Goal: Task Accomplishment & Management: Manage account settings

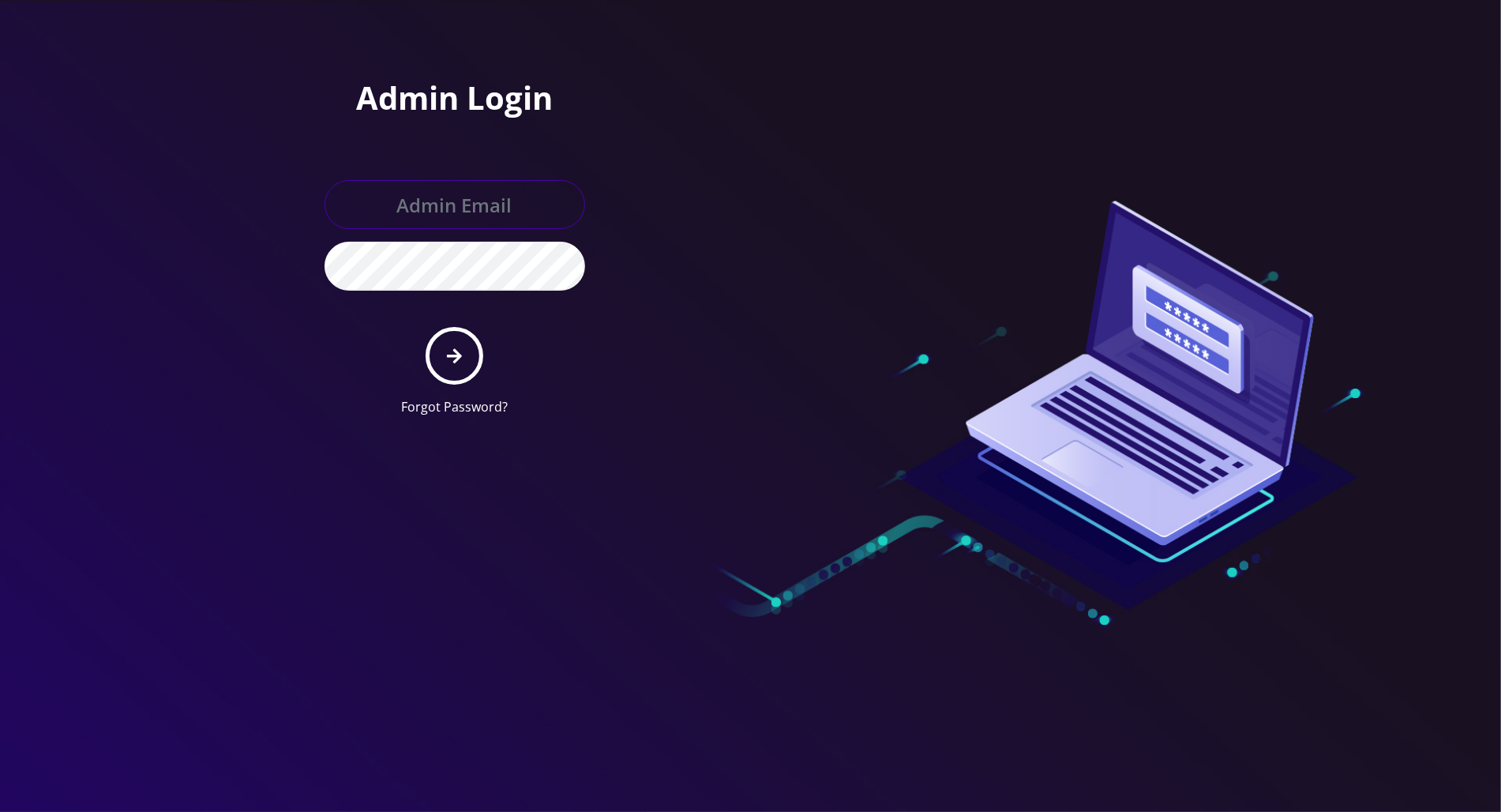
type input "tracy@teltik.com"
click at [461, 366] on button "submit" at bounding box center [454, 356] width 58 height 58
type input "tracy@teltik.com"
drag, startPoint x: 447, startPoint y: 358, endPoint x: 439, endPoint y: 357, distance: 8.1
click at [447, 357] on icon "submit" at bounding box center [454, 356] width 15 height 17
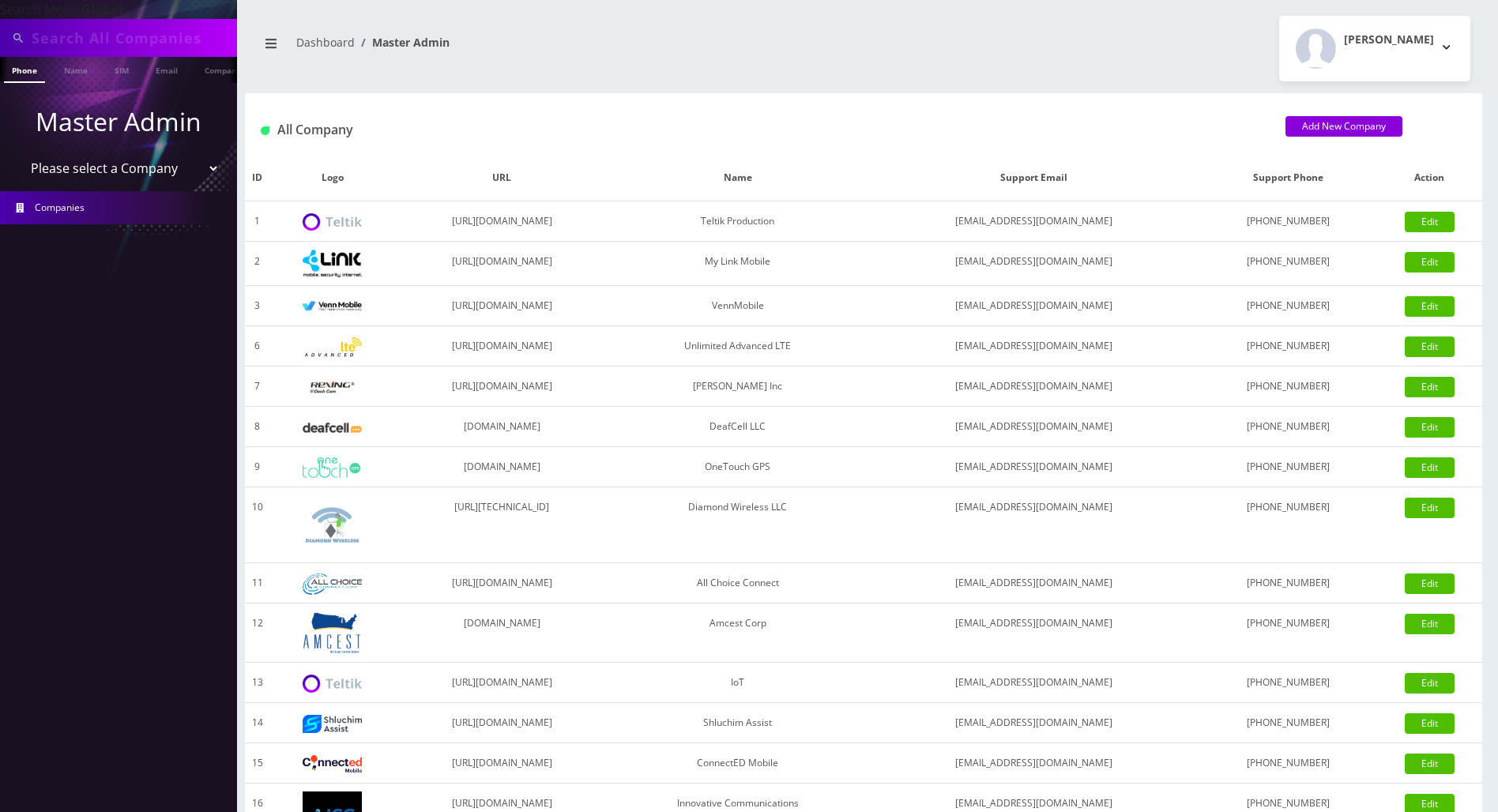
click at [106, 40] on input "text" at bounding box center [132, 38] width 202 height 30
type input "8454281780"
click at [20, 72] on link "Phone" at bounding box center [24, 70] width 41 height 26
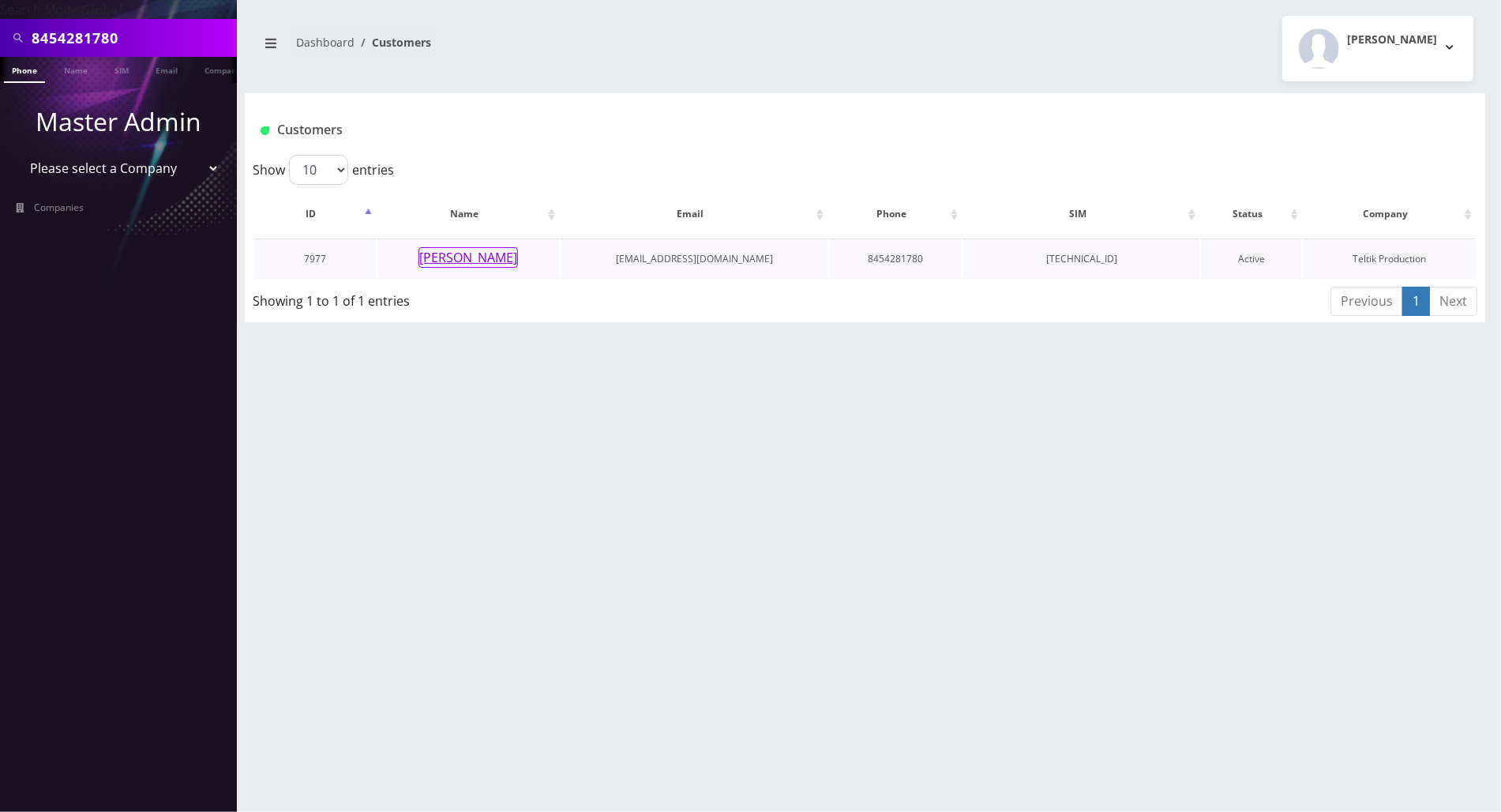
click at [446, 257] on button "[PERSON_NAME]" at bounding box center [468, 257] width 99 height 21
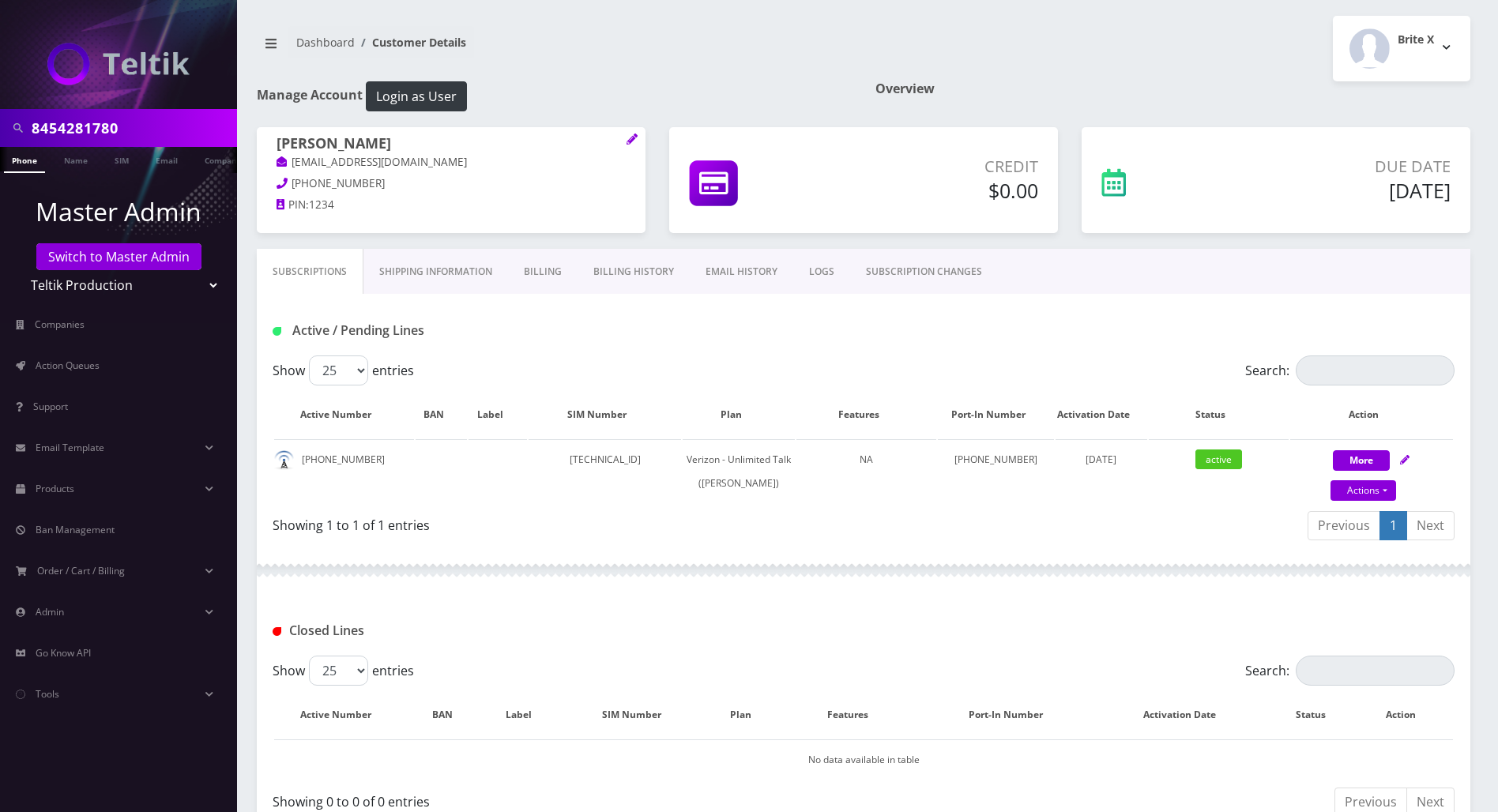
click at [546, 269] on link "Billing" at bounding box center [543, 271] width 70 height 46
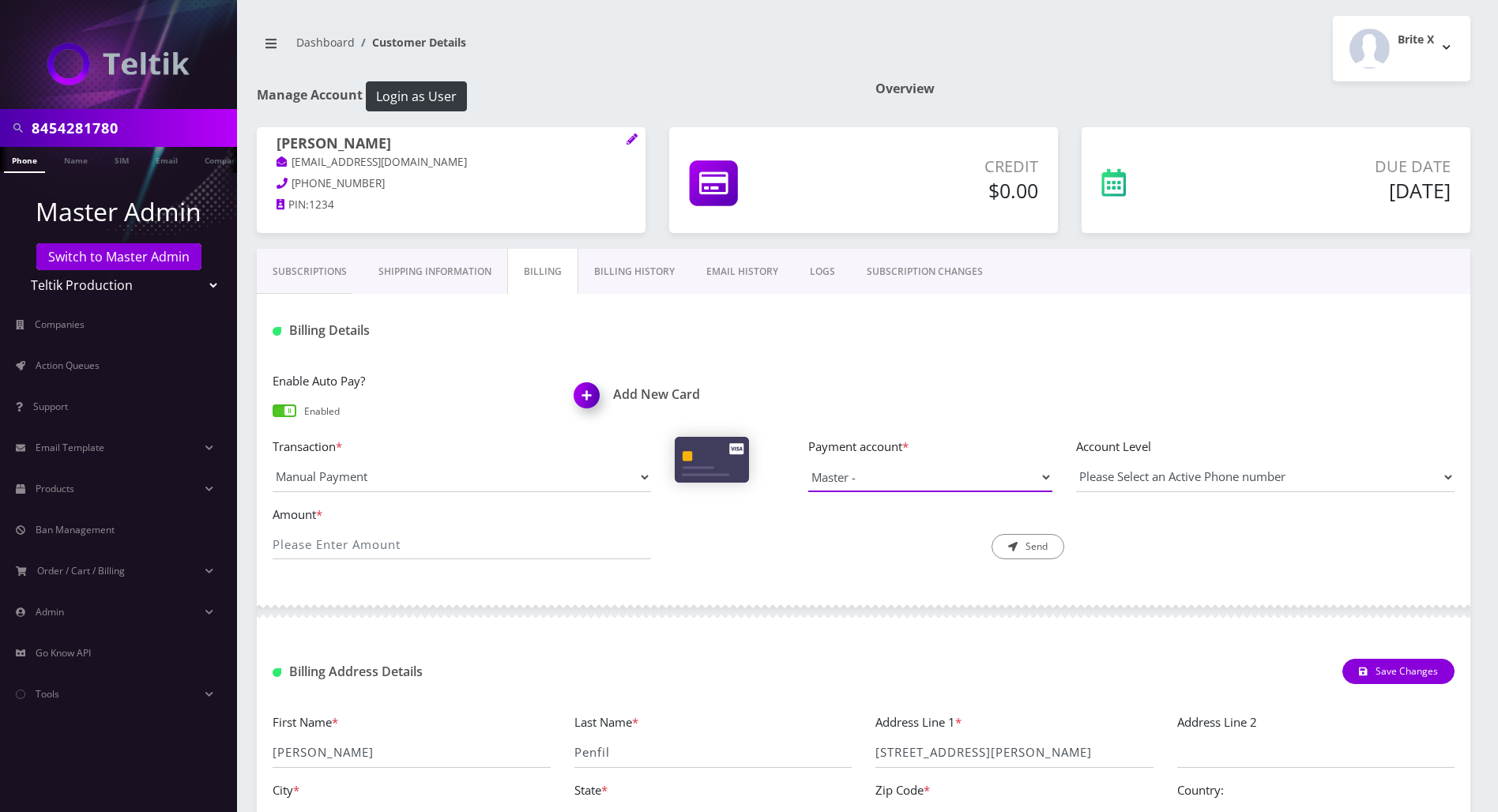
drag, startPoint x: 1050, startPoint y: 472, endPoint x: 995, endPoint y: 491, distance: 58.2
click at [1050, 472] on select "Master -" at bounding box center [930, 477] width 244 height 30
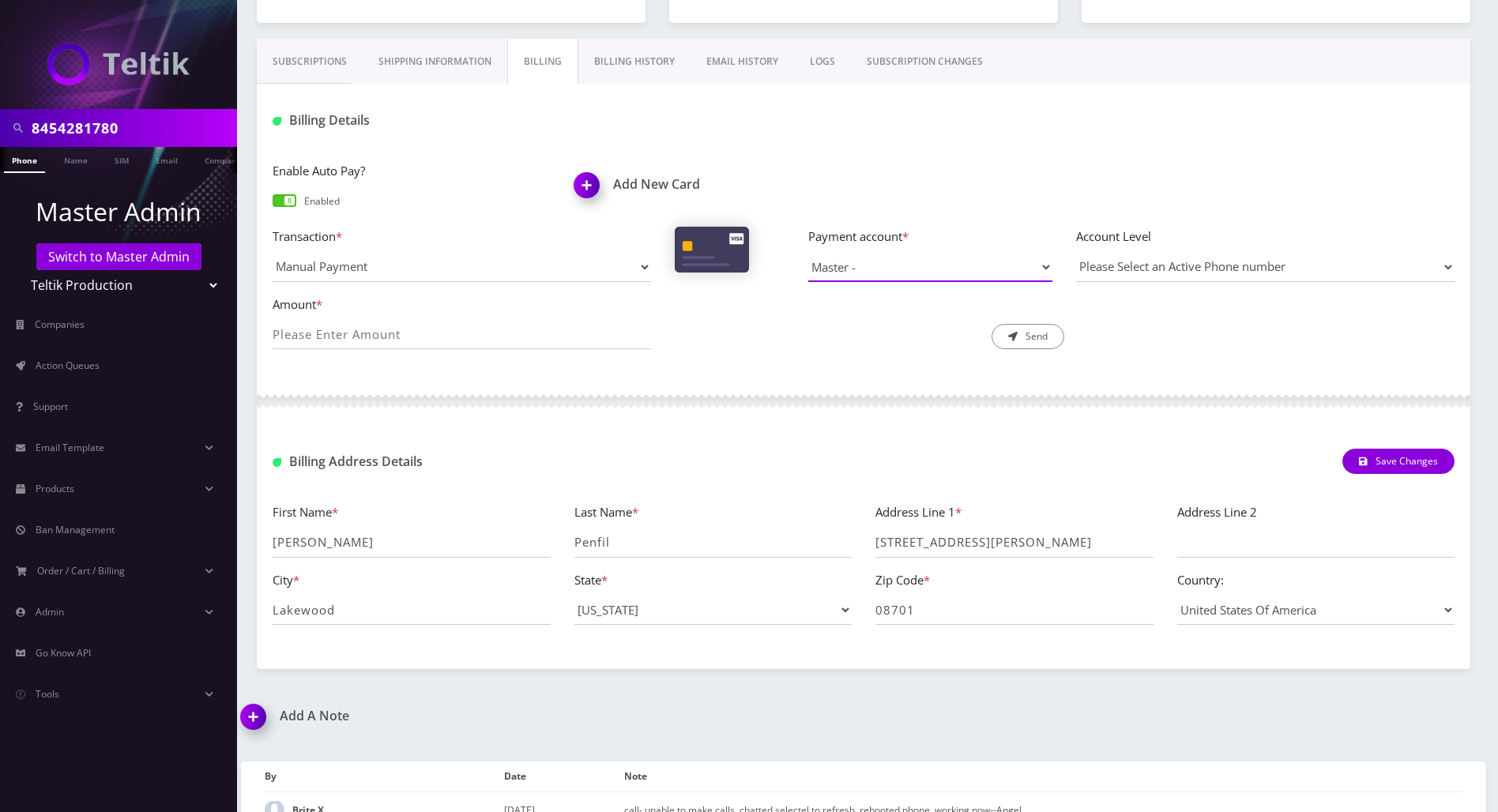
scroll to position [105, 0]
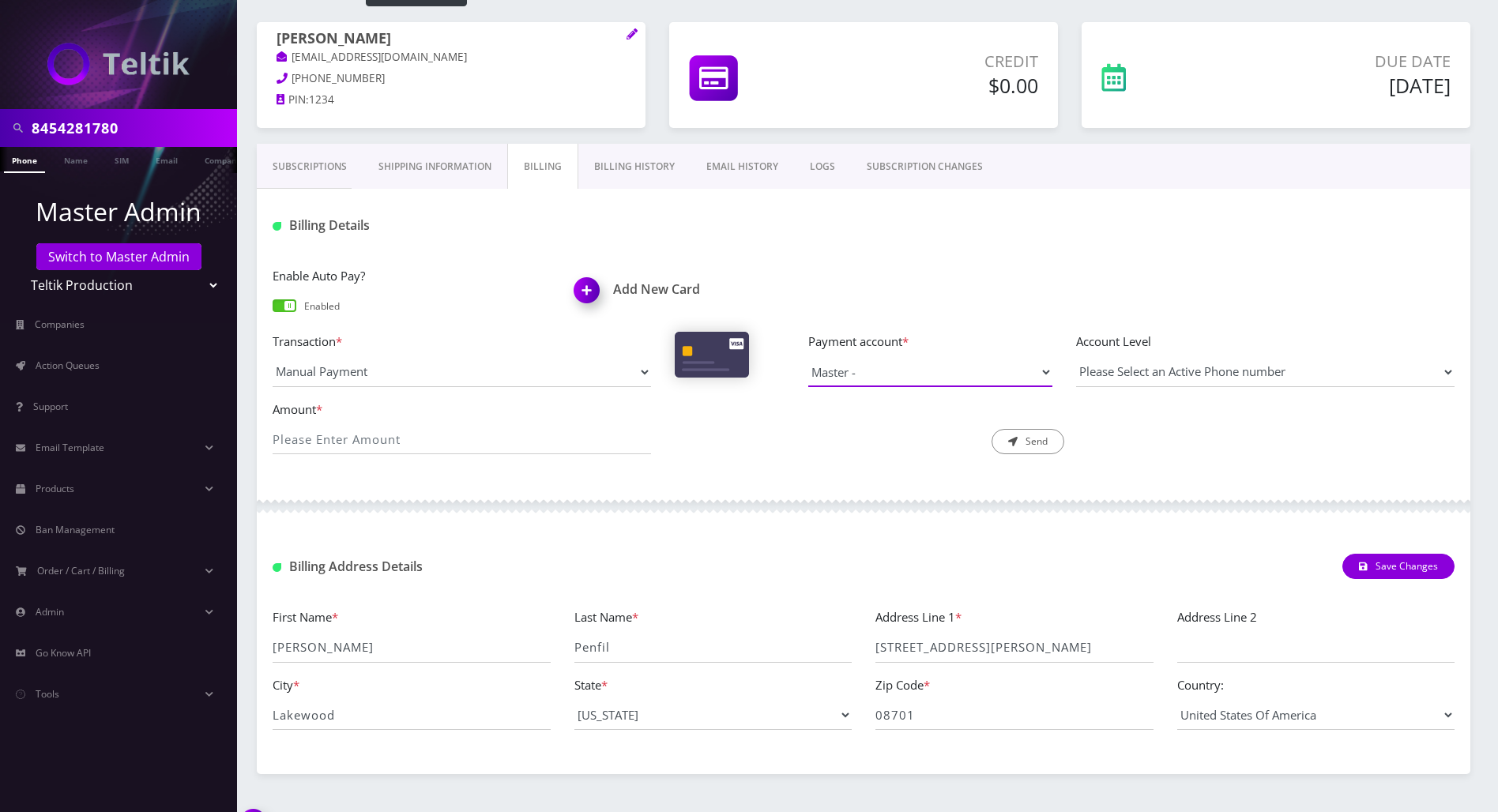
click at [888, 379] on select "Master -" at bounding box center [930, 372] width 244 height 30
click at [832, 498] on div at bounding box center [863, 506] width 1214 height 47
click at [640, 165] on link "Billing History" at bounding box center [634, 167] width 113 height 46
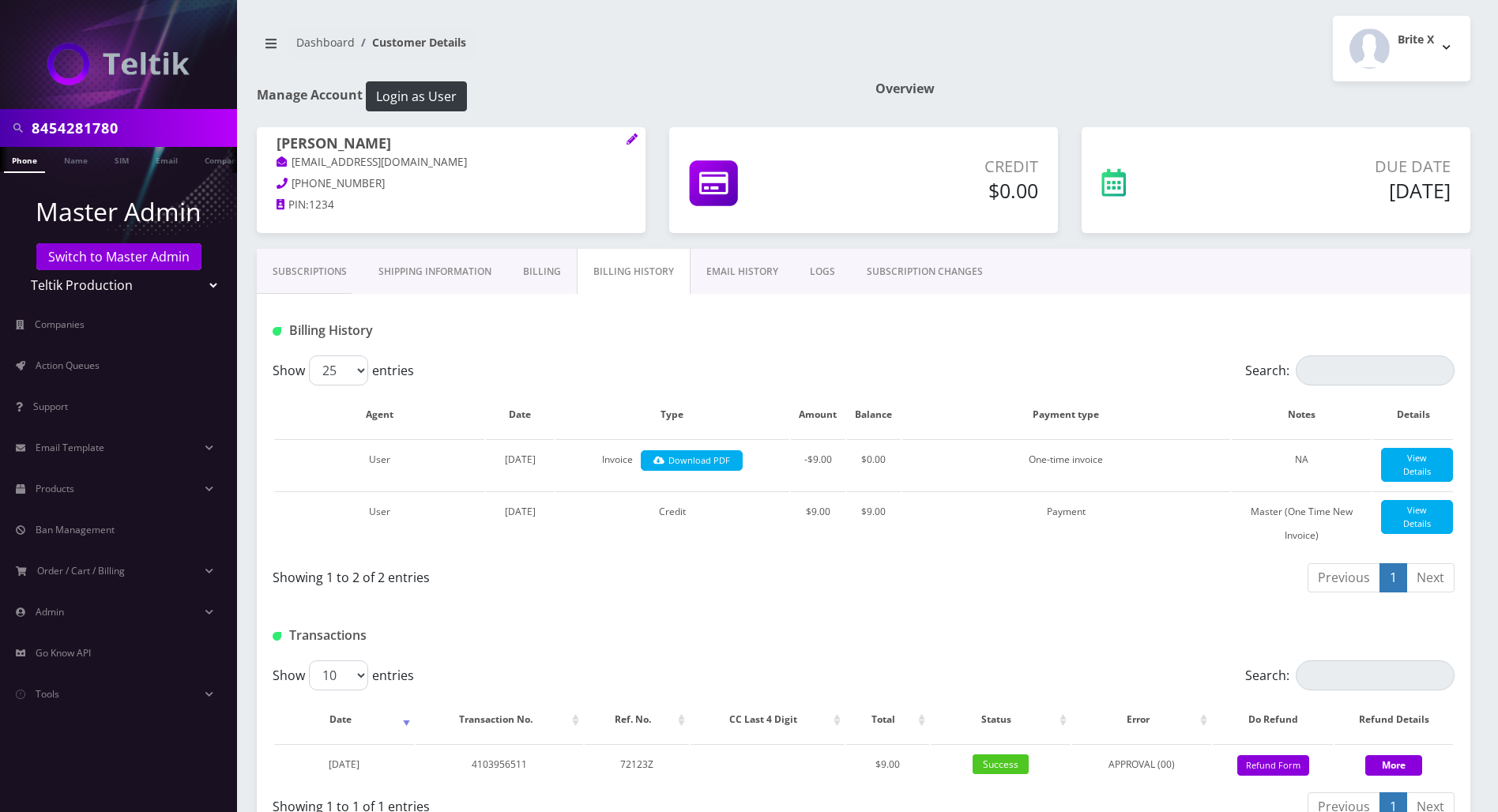
click at [537, 270] on link "Billing" at bounding box center [542, 271] width 70 height 46
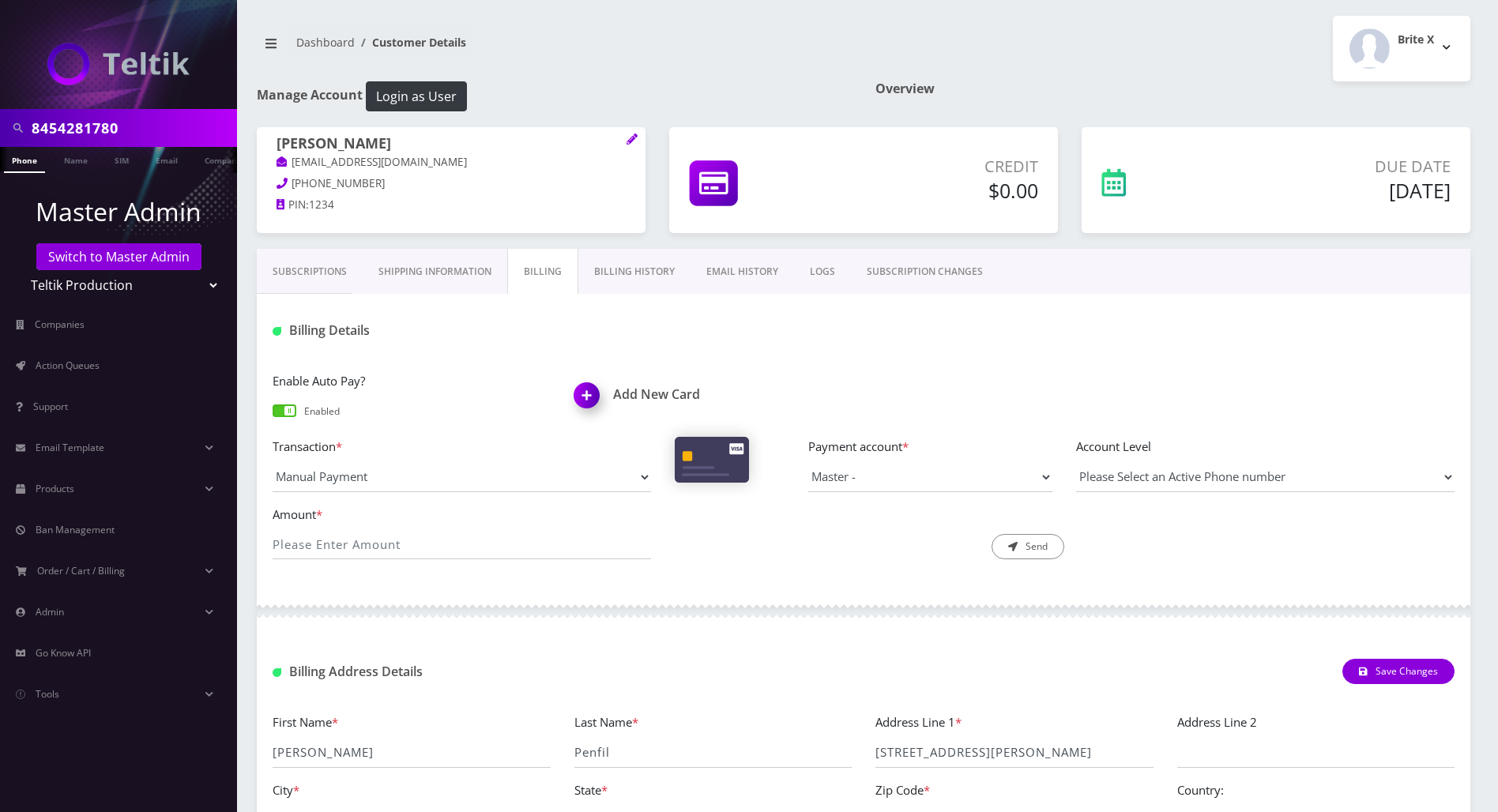
click at [588, 399] on img at bounding box center [589, 400] width 46 height 46
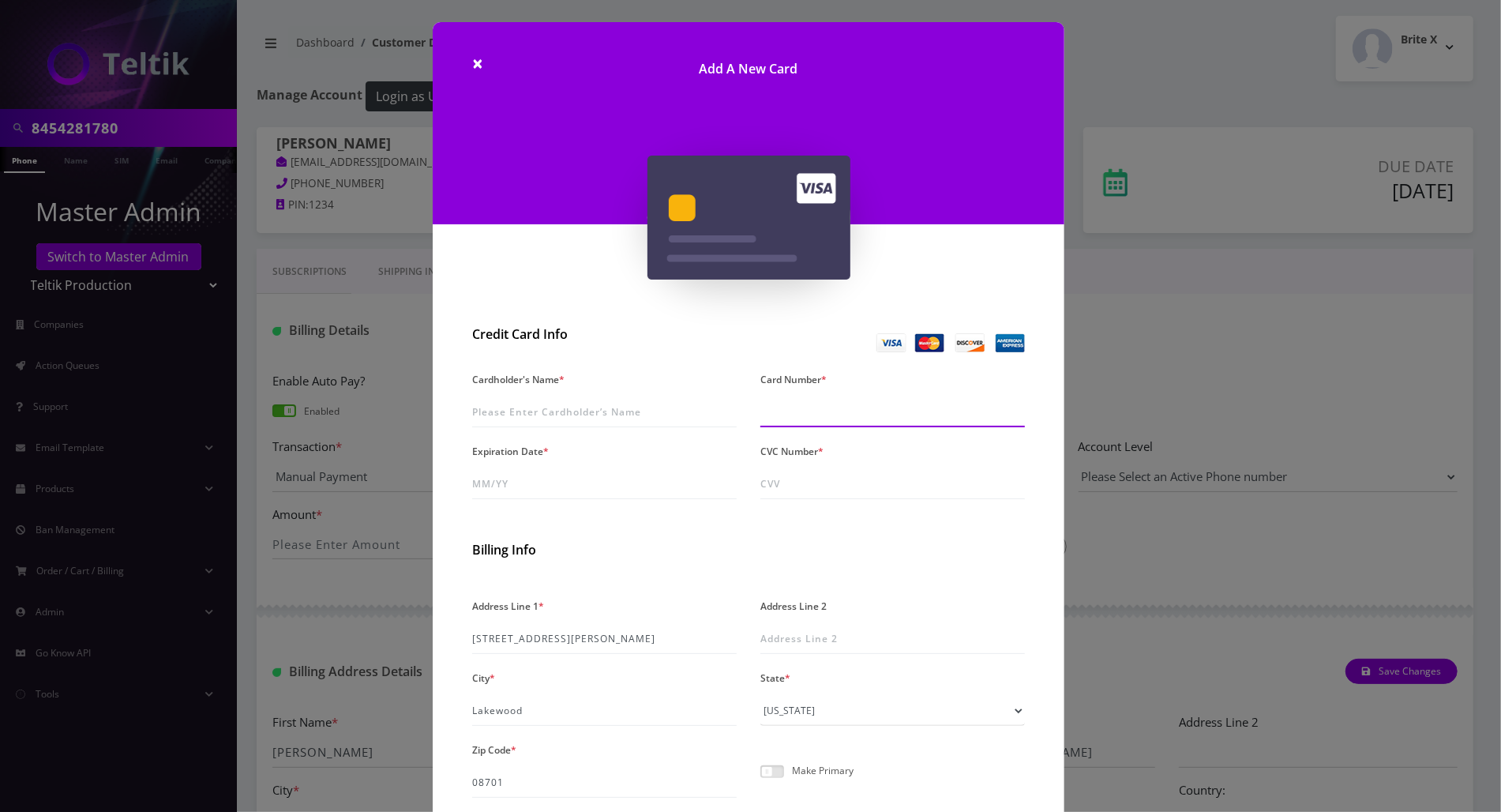
click at [834, 414] on input "Card Number *" at bounding box center [892, 412] width 264 height 30
type input "[CREDIT_CARD_NUMBER]"
drag, startPoint x: 867, startPoint y: 407, endPoint x: 724, endPoint y: 412, distance: 143.1
click at [724, 412] on div "Cardholder's Name * Card Number * [CREDIT_CARD_NUMBER] Expiration Date * CVC Nu…" at bounding box center [748, 440] width 577 height 144
click at [605, 410] on input "Cardholder's Name *" at bounding box center [604, 412] width 264 height 30
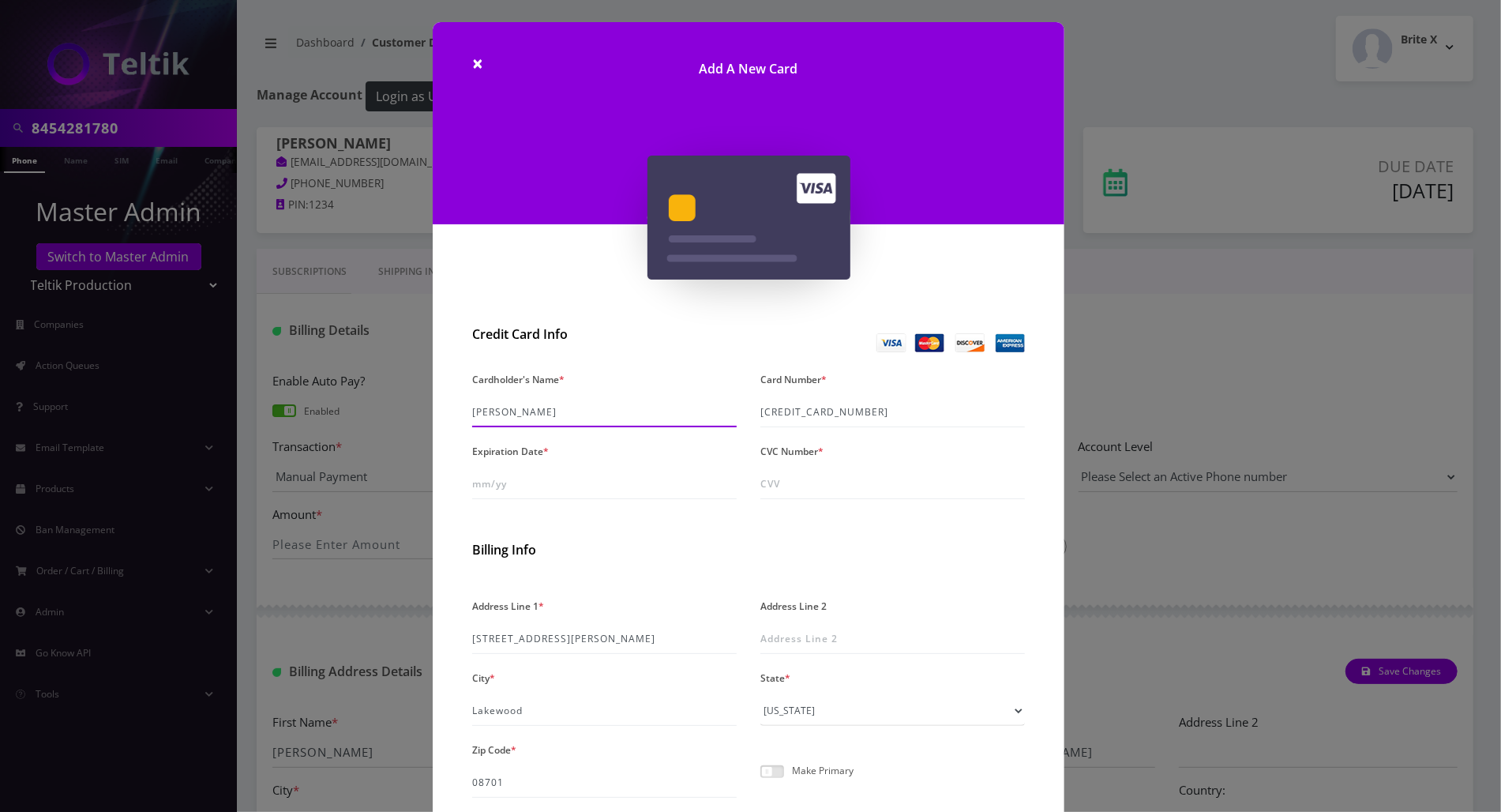
type input "[PERSON_NAME]"
click at [590, 476] on input "Expiration Date *" at bounding box center [604, 484] width 264 height 30
type input "07/28"
click at [873, 476] on input "CVC Number *" at bounding box center [892, 484] width 264 height 30
type input "735"
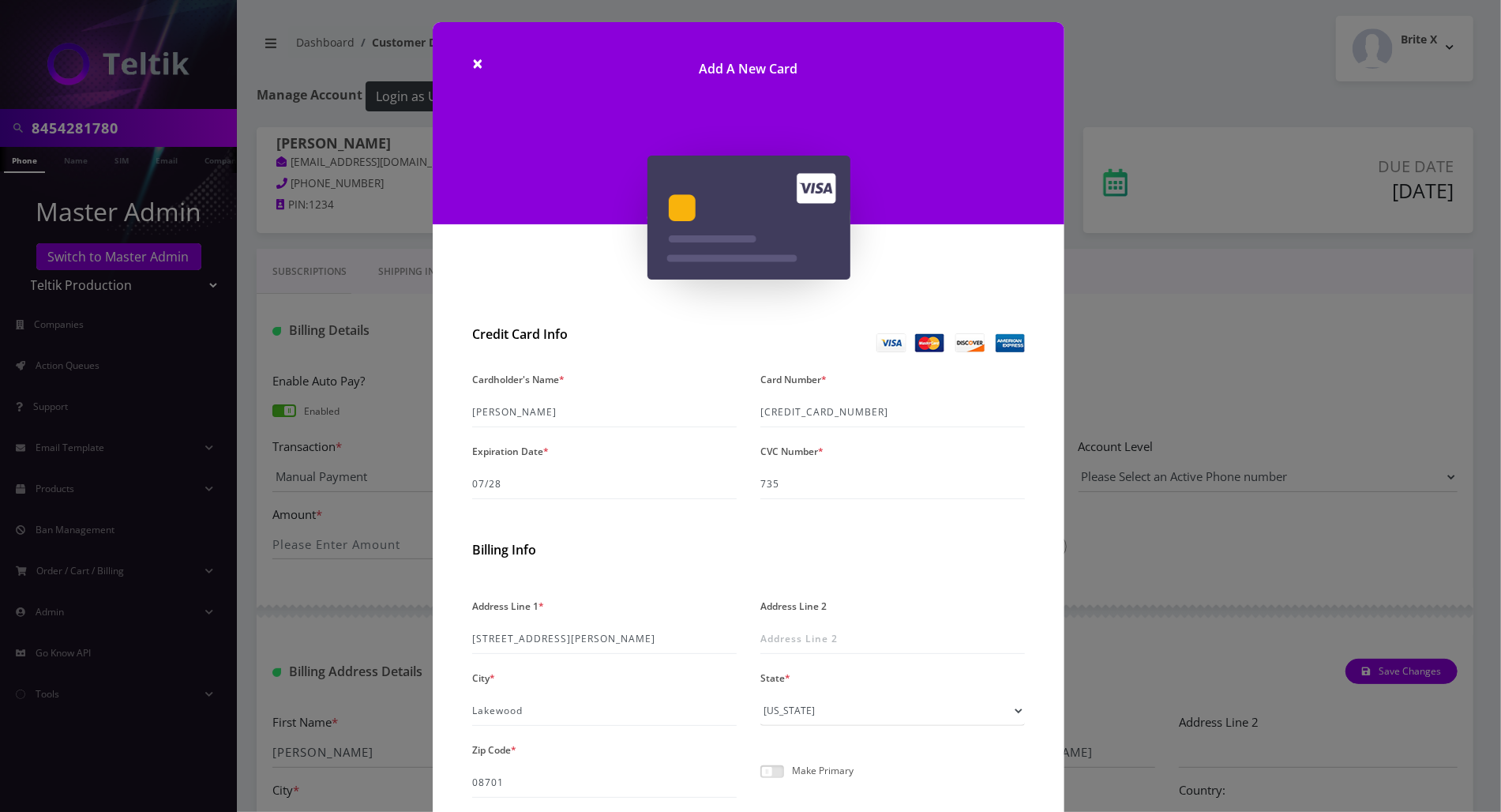
click at [706, 540] on div "Billing Info" at bounding box center [749, 553] width 553 height 38
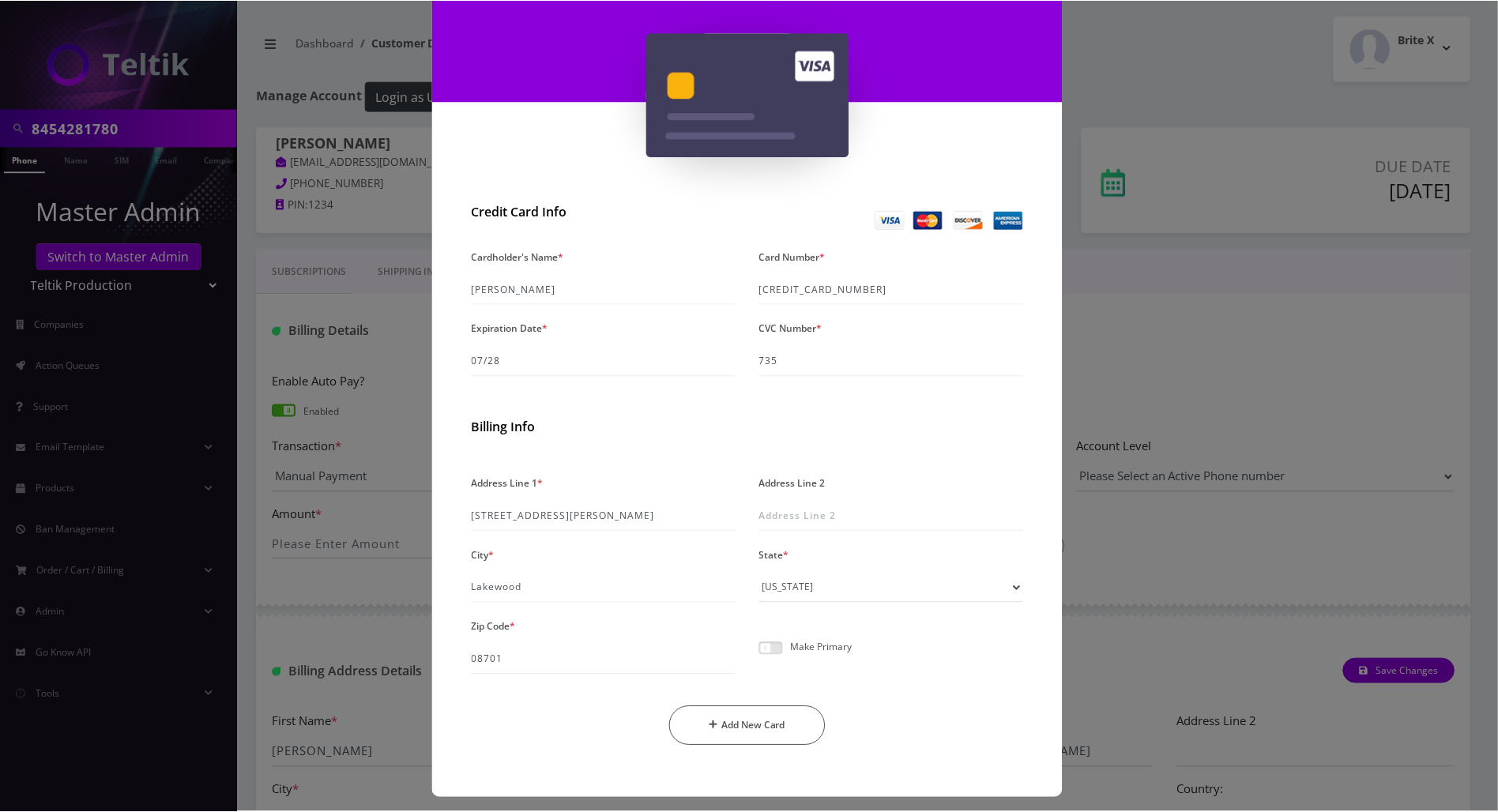
scroll to position [130, 0]
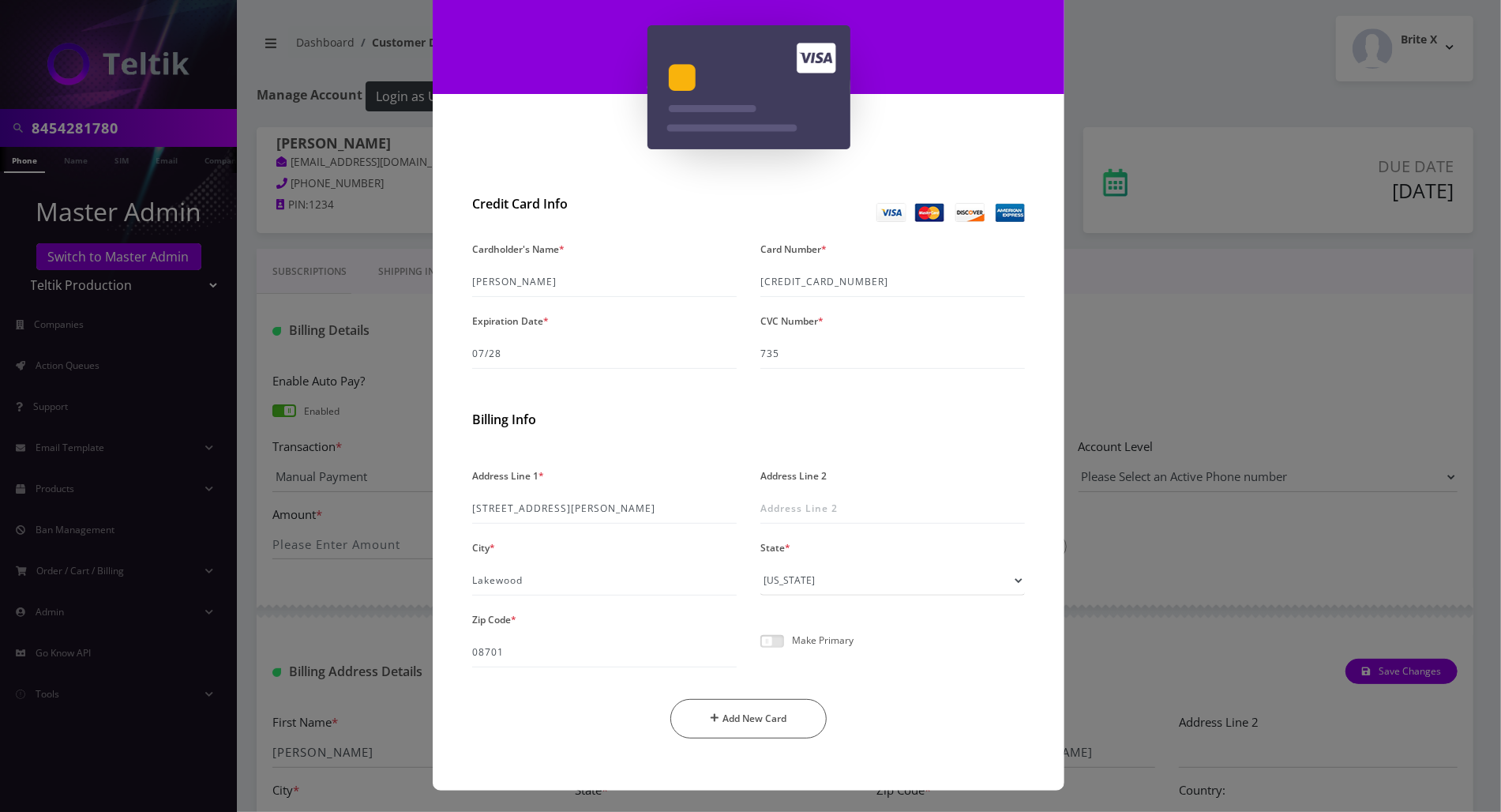
click at [770, 641] on span at bounding box center [772, 641] width 24 height 12
click at [761, 650] on input "checkbox" at bounding box center [761, 650] width 0 height 0
click at [778, 729] on button "Add New Card" at bounding box center [749, 718] width 157 height 39
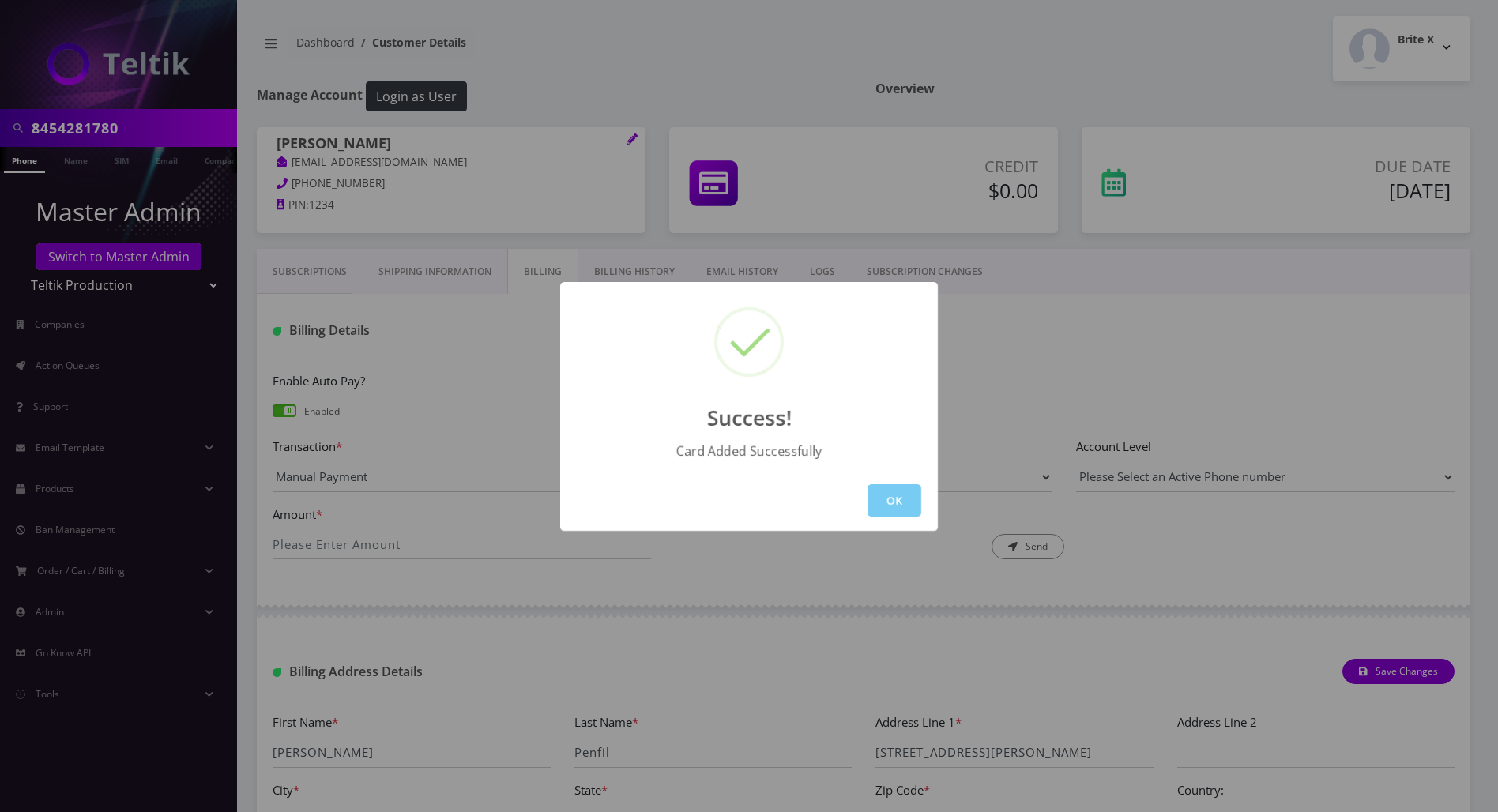
click at [897, 506] on button "OK" at bounding box center [894, 500] width 54 height 32
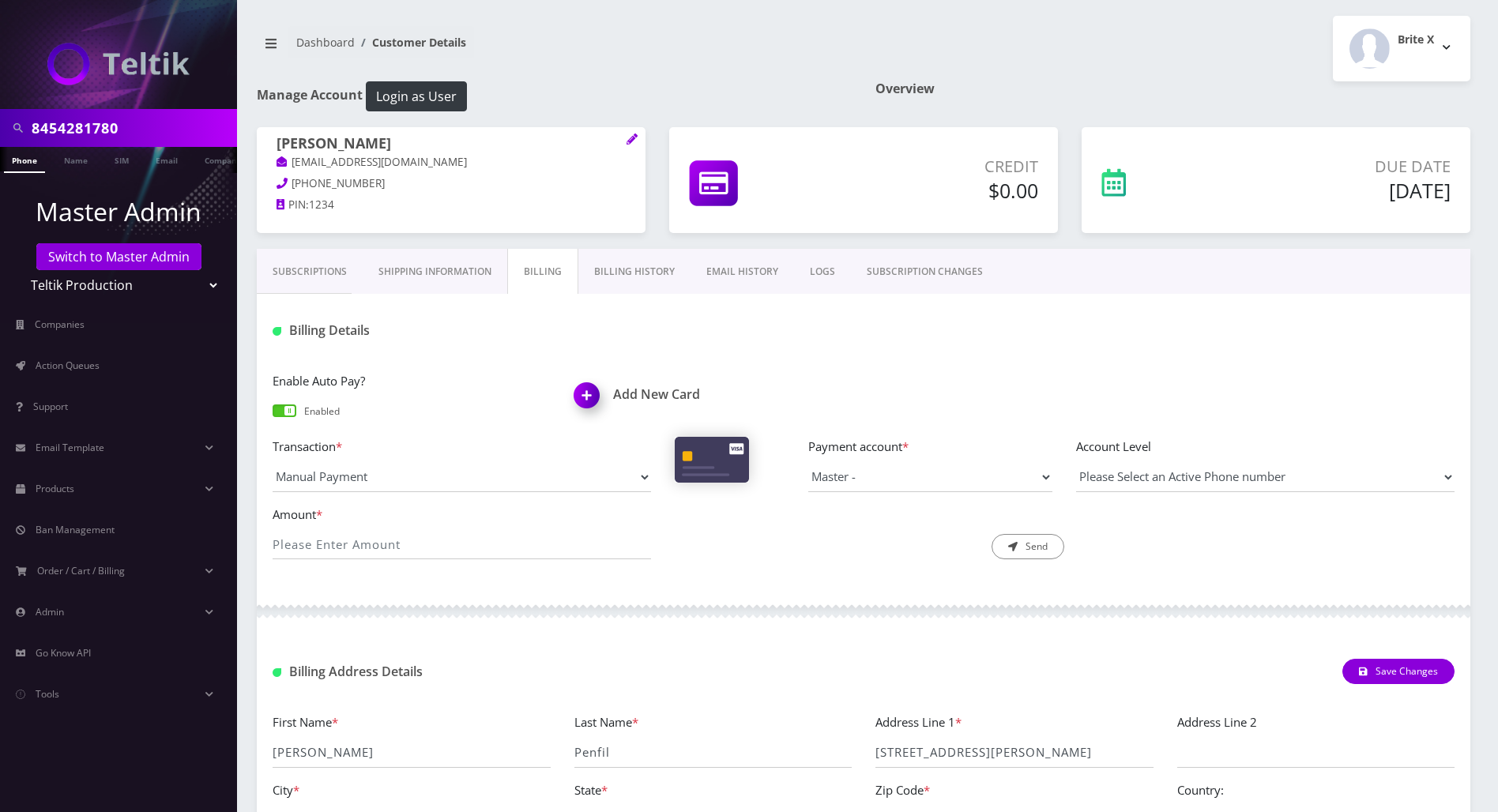
click at [30, 160] on link "Phone" at bounding box center [24, 160] width 41 height 26
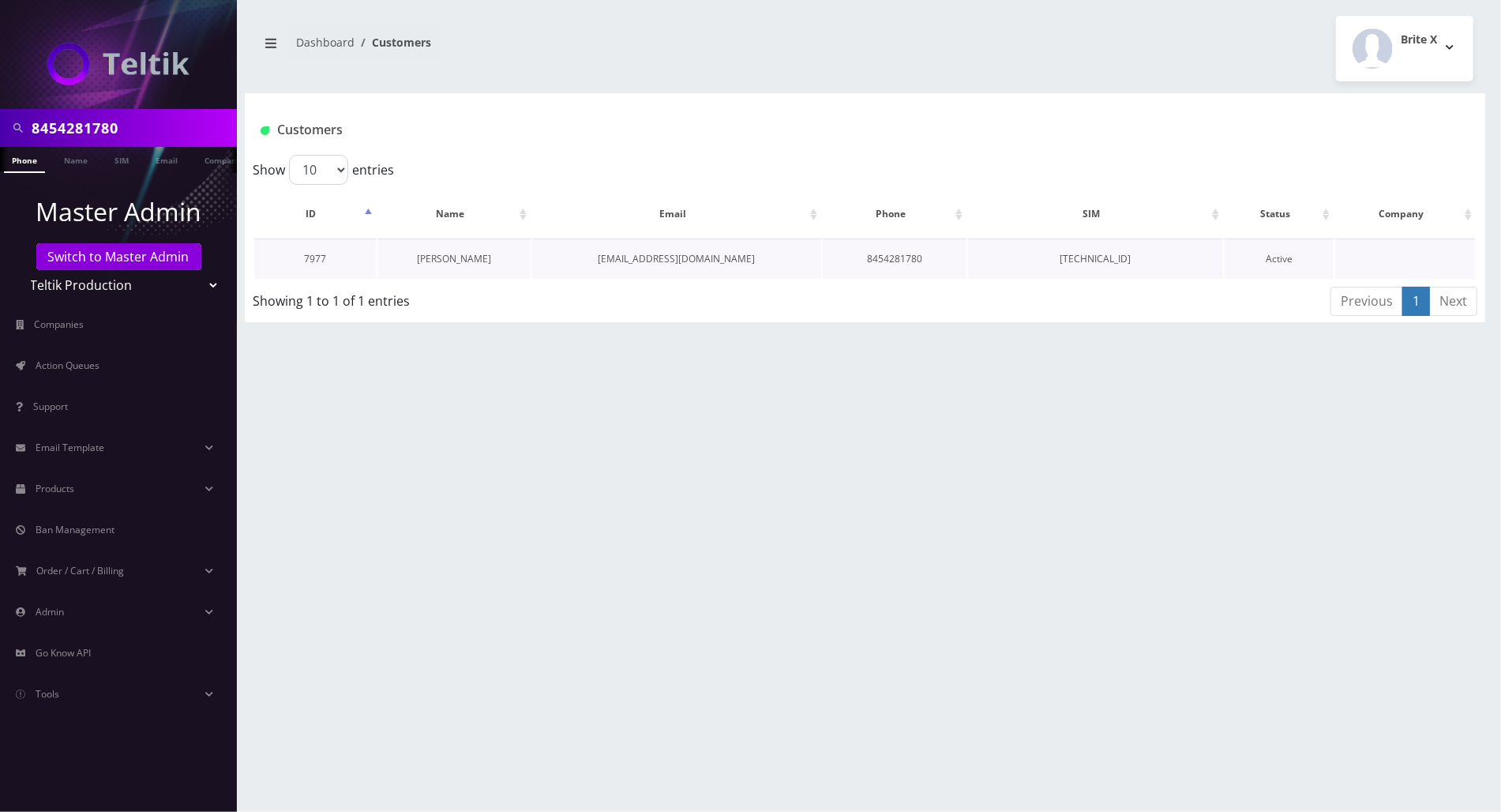
click at [459, 252] on link "[PERSON_NAME]" at bounding box center [454, 258] width 74 height 13
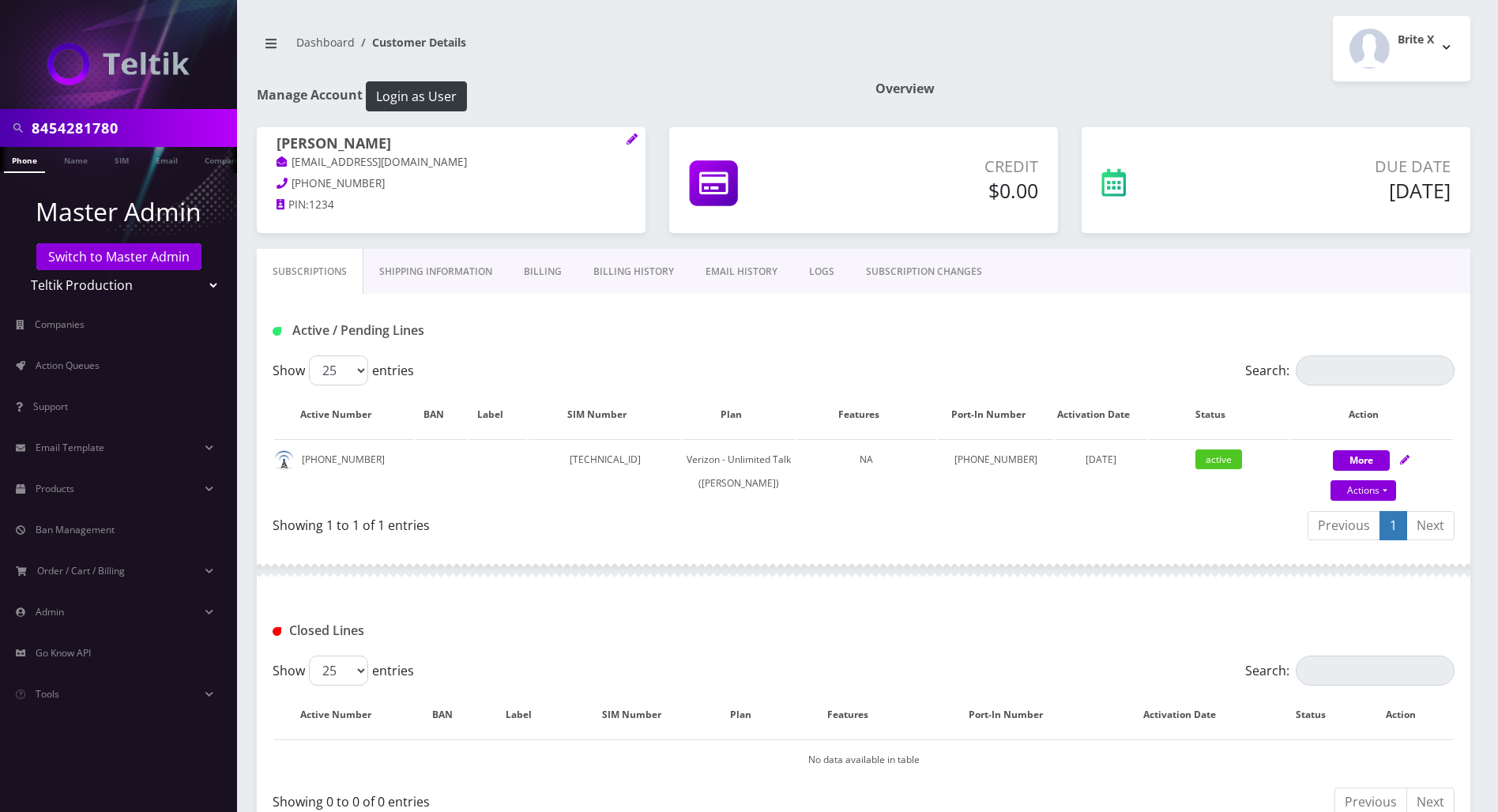
click at [543, 272] on link "Billing" at bounding box center [543, 271] width 70 height 46
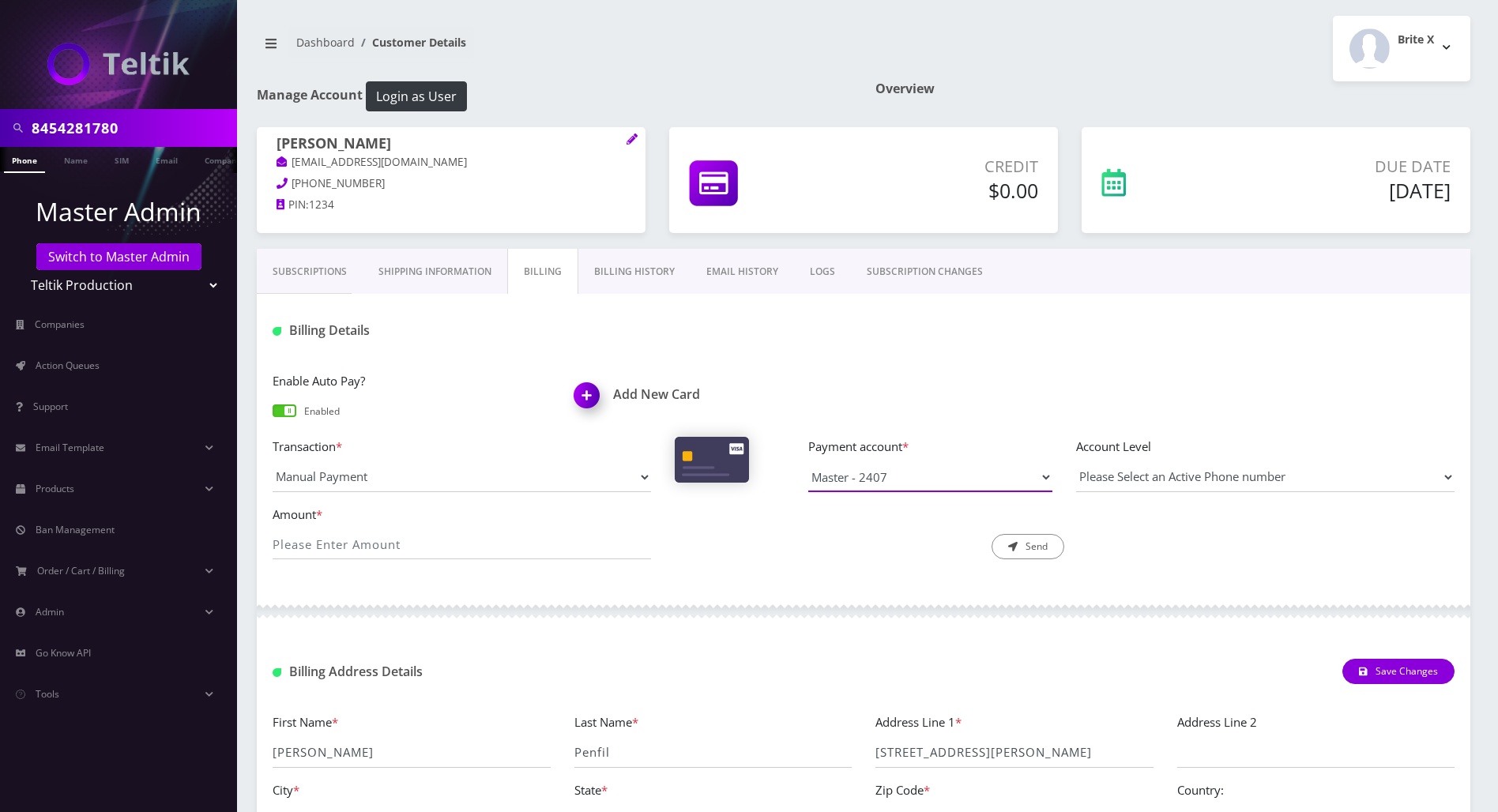
click at [904, 474] on select "Master - Master - 2407" at bounding box center [930, 477] width 244 height 30
click at [763, 622] on div at bounding box center [863, 611] width 1214 height 47
click at [622, 270] on link "Billing History" at bounding box center [634, 271] width 113 height 46
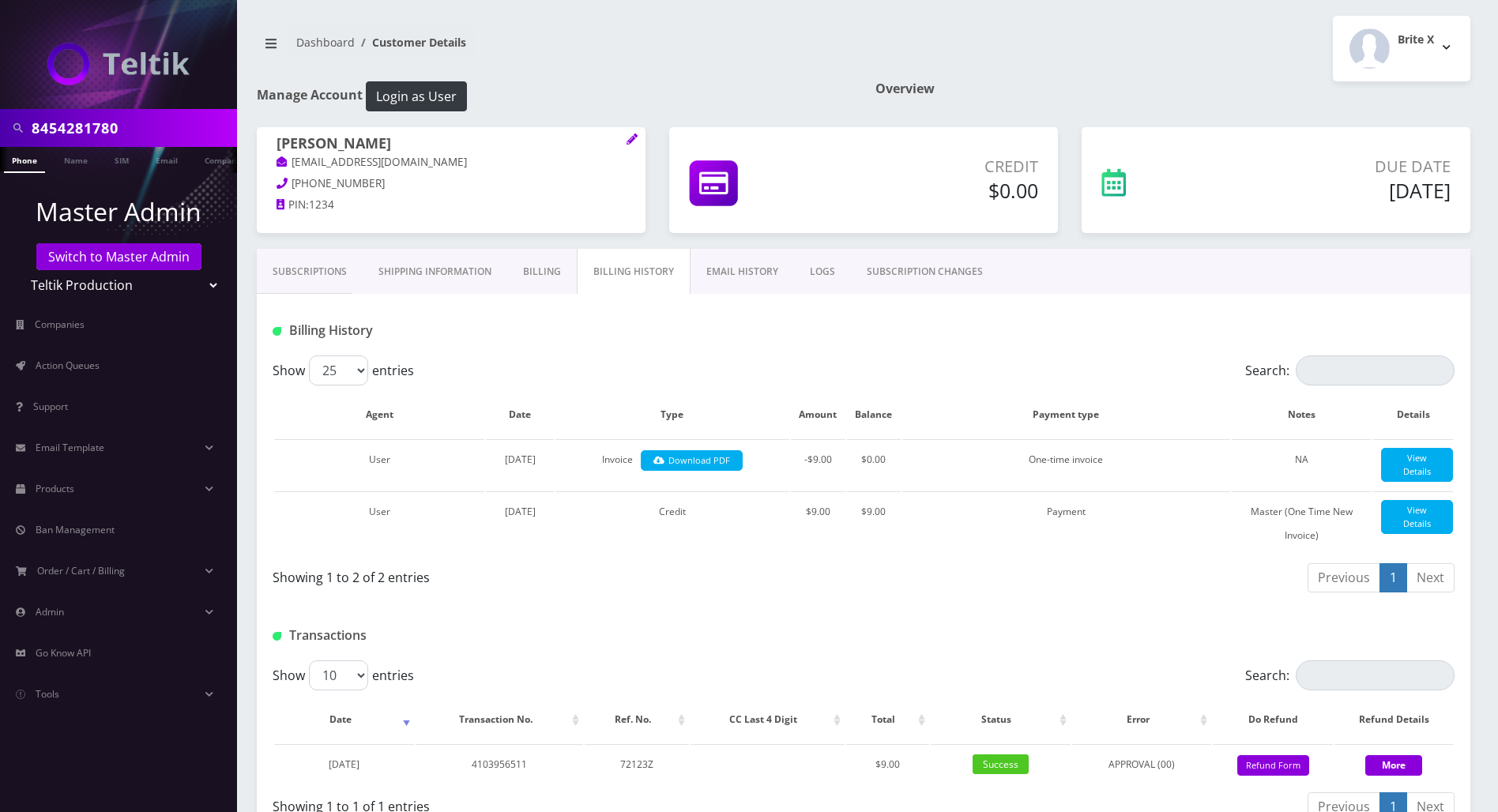
click at [545, 267] on link "Billing" at bounding box center [542, 271] width 70 height 46
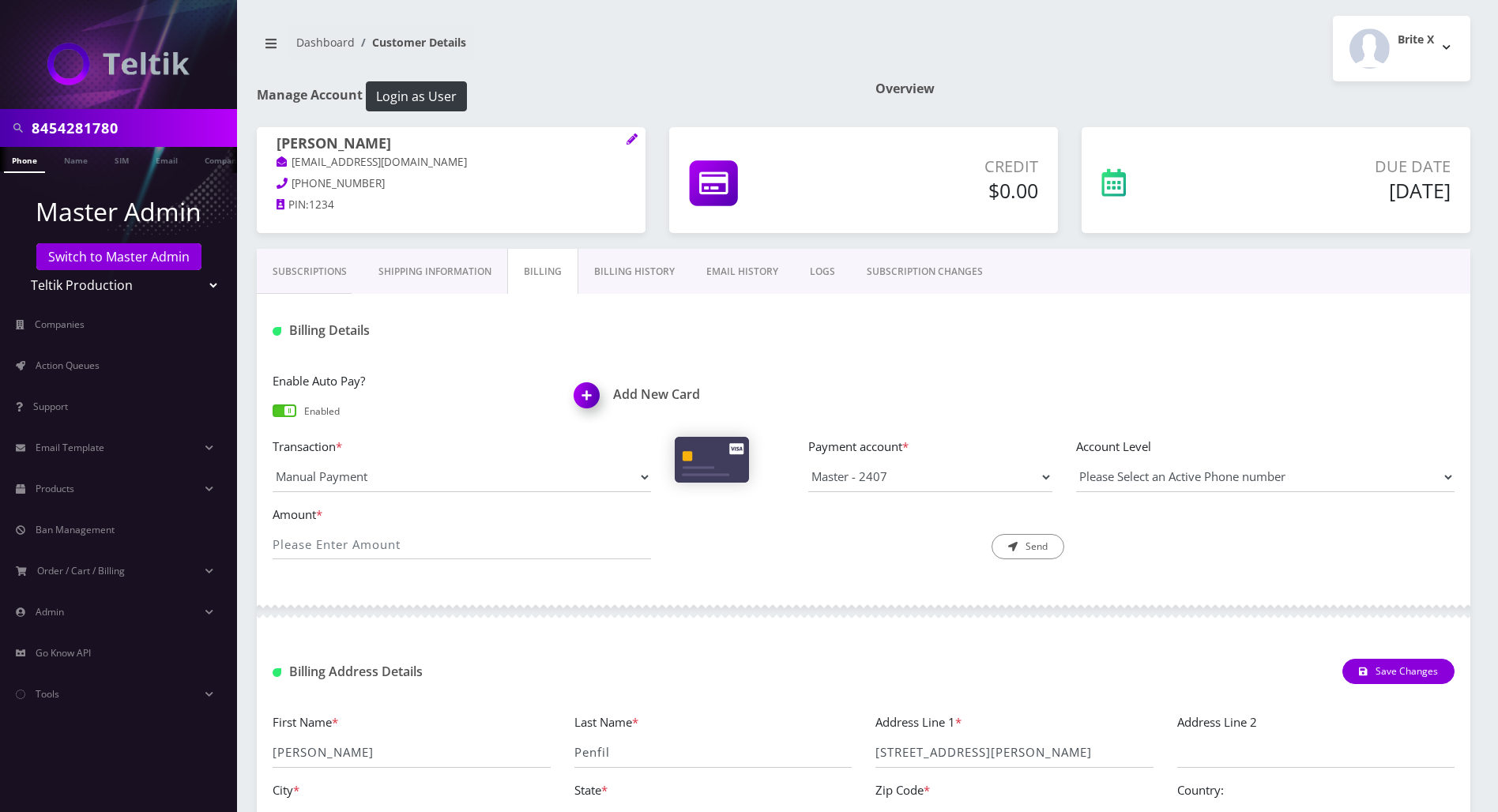
click at [643, 267] on link "Billing History" at bounding box center [634, 271] width 113 height 46
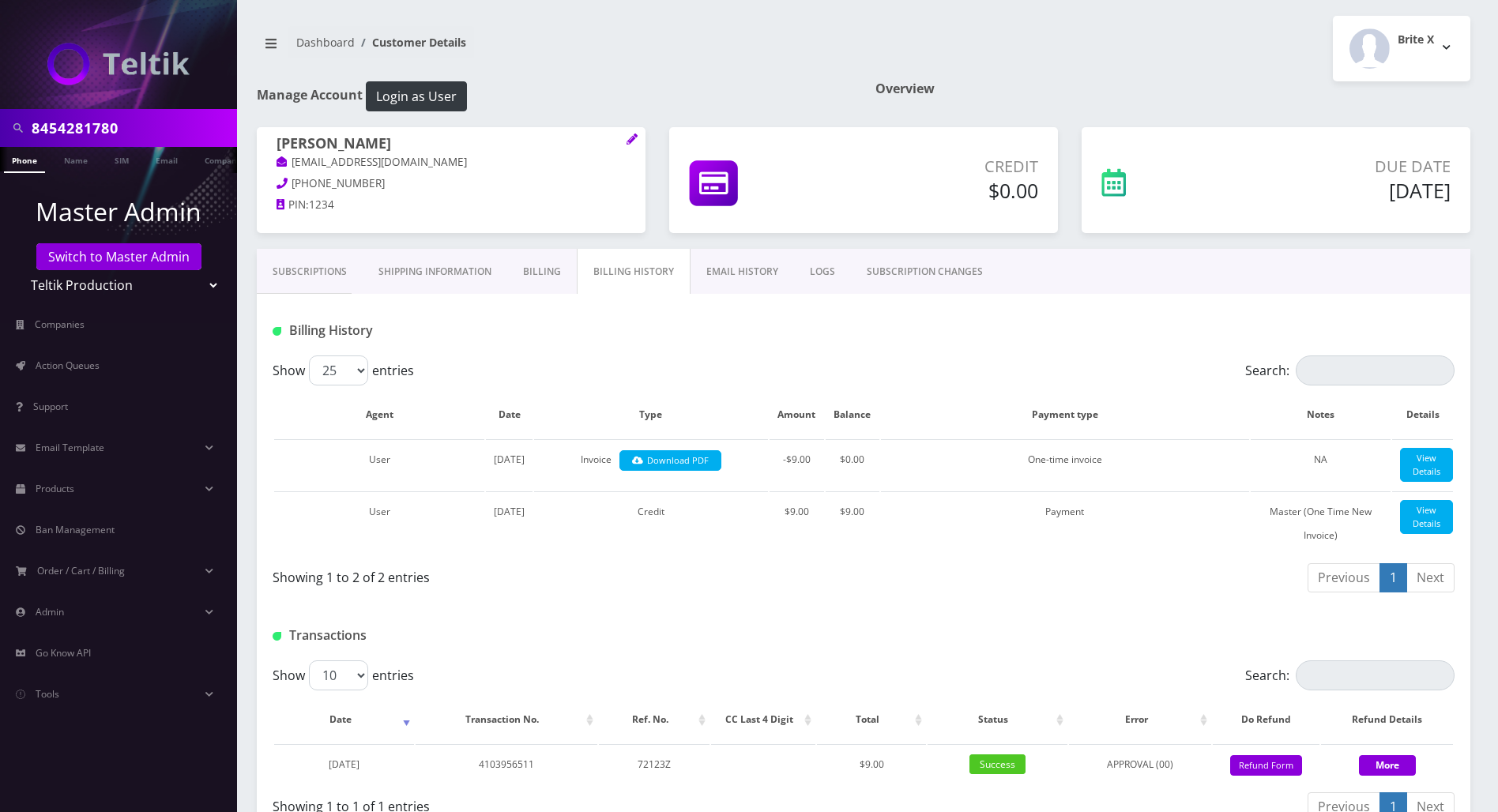
click at [836, 598] on div "Showing 1 to 2 of 2 entries" at bounding box center [567, 580] width 591 height 38
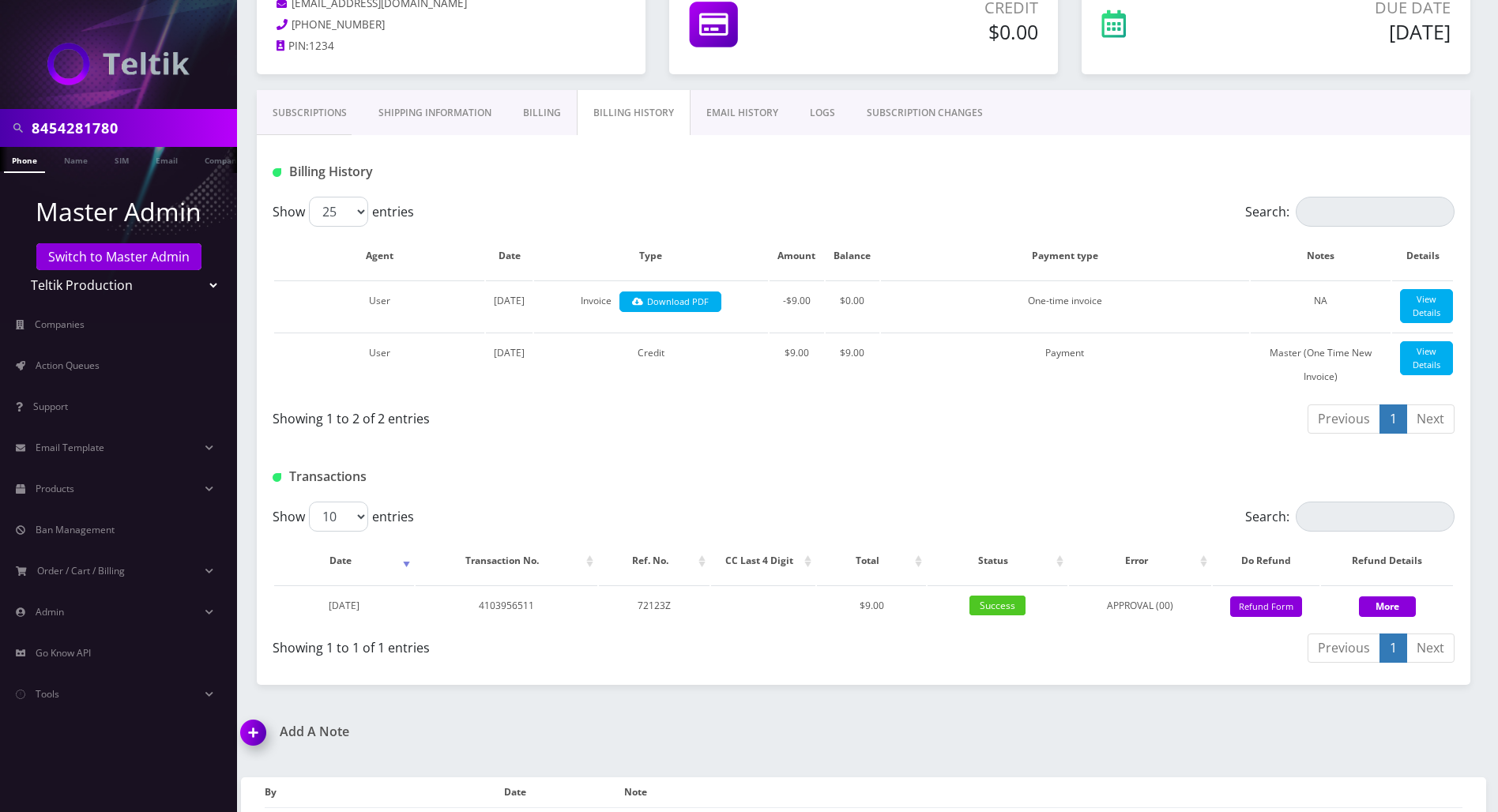
scroll to position [261, 0]
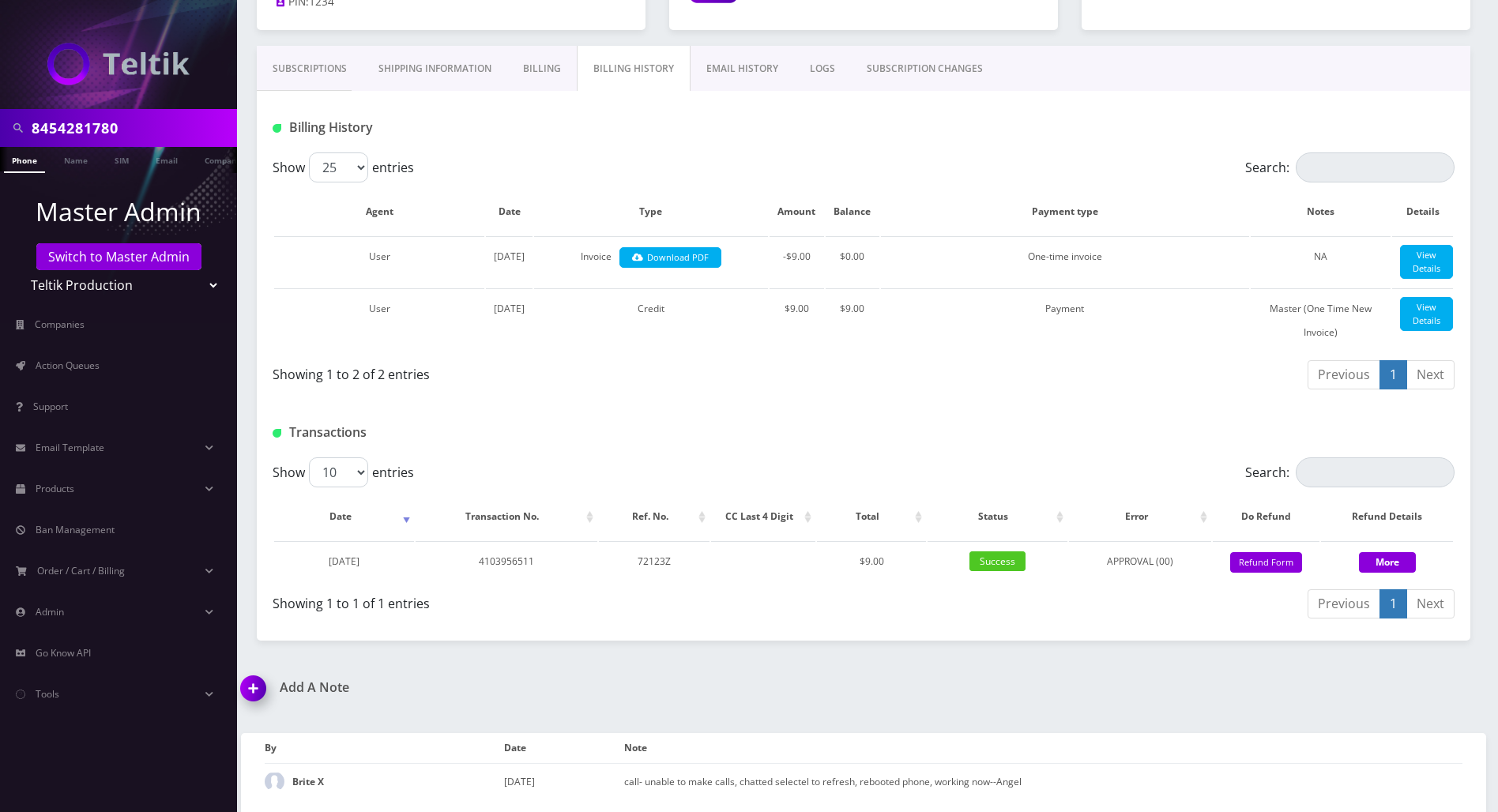
drag, startPoint x: 247, startPoint y: 686, endPoint x: 304, endPoint y: 693, distance: 57.4
click at [247, 686] on img at bounding box center [256, 693] width 46 height 46
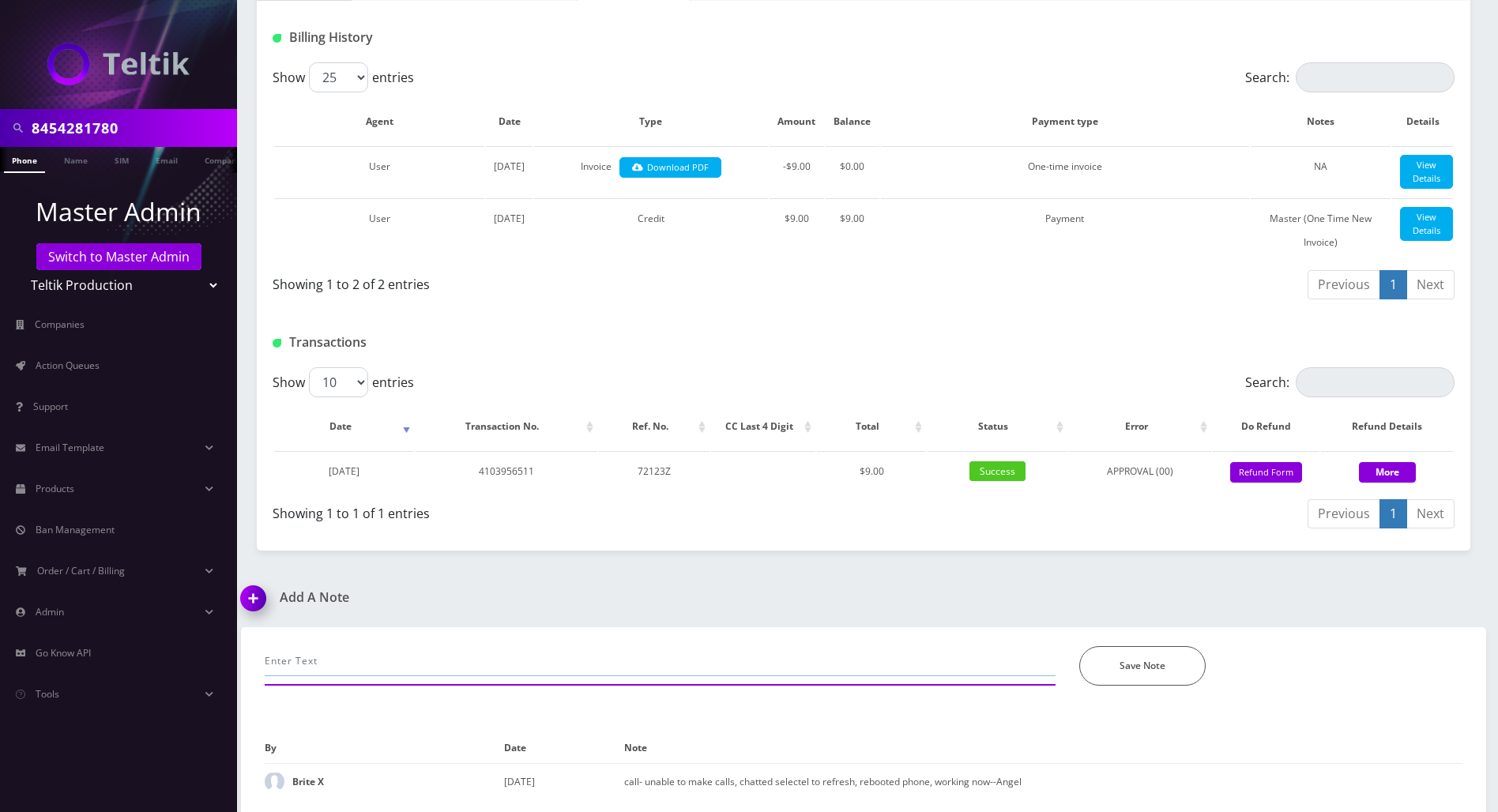
drag, startPoint x: 421, startPoint y: 663, endPoint x: 458, endPoint y: 632, distance: 48.3
click at [421, 663] on input "text" at bounding box center [660, 661] width 790 height 30
paste input "[CREDIT_CARD_NUMBER]"
drag, startPoint x: 512, startPoint y: 662, endPoint x: 430, endPoint y: 662, distance: 82.0
click at [430, 662] on input "called to add a new cc ending in 5410 7109 7321 2407" at bounding box center [660, 661] width 790 height 30
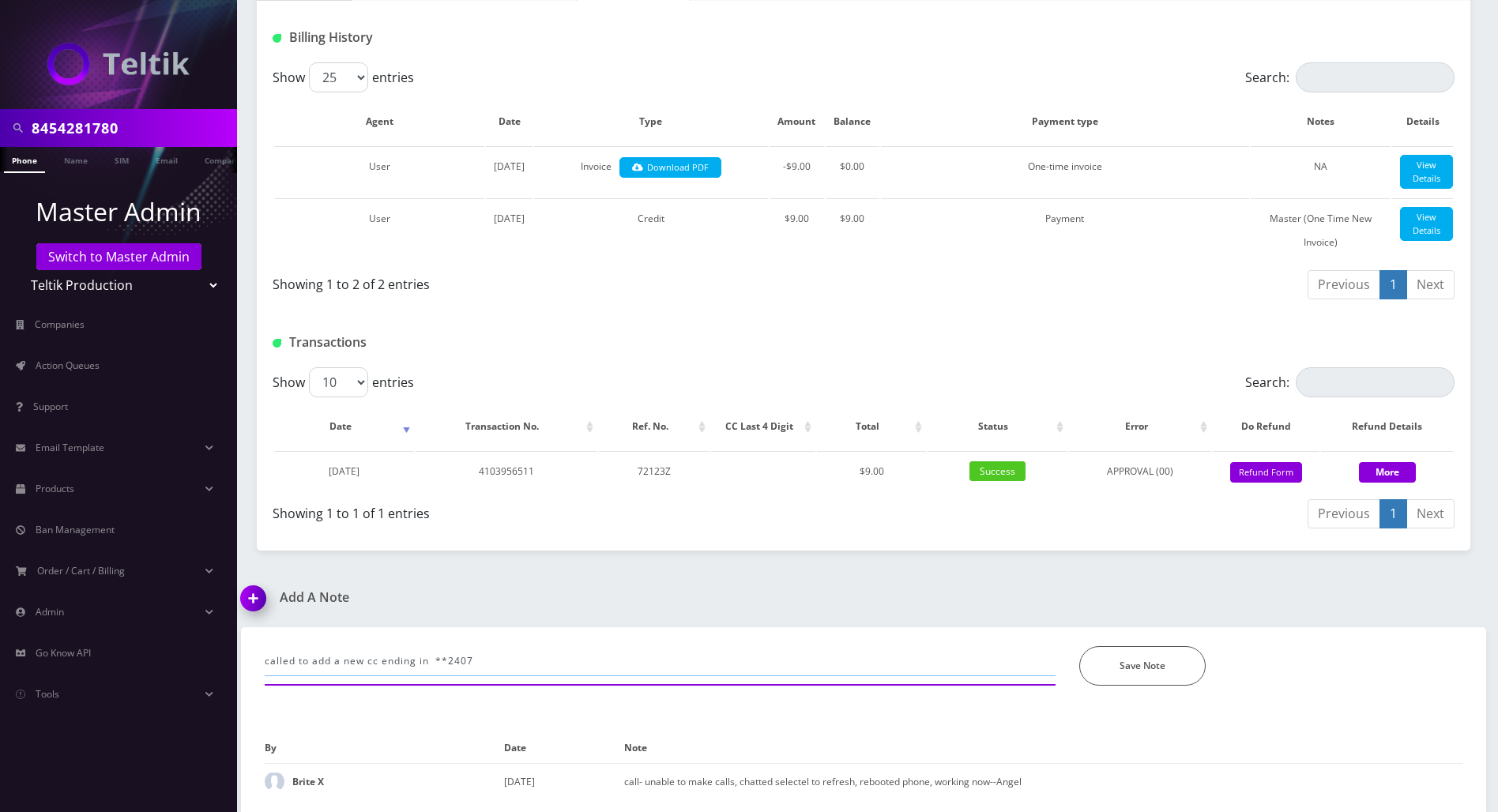
click at [557, 659] on input "called to add a new cc ending in **2407" at bounding box center [660, 661] width 790 height 30
type input "called to add a new cc ending in **2407"
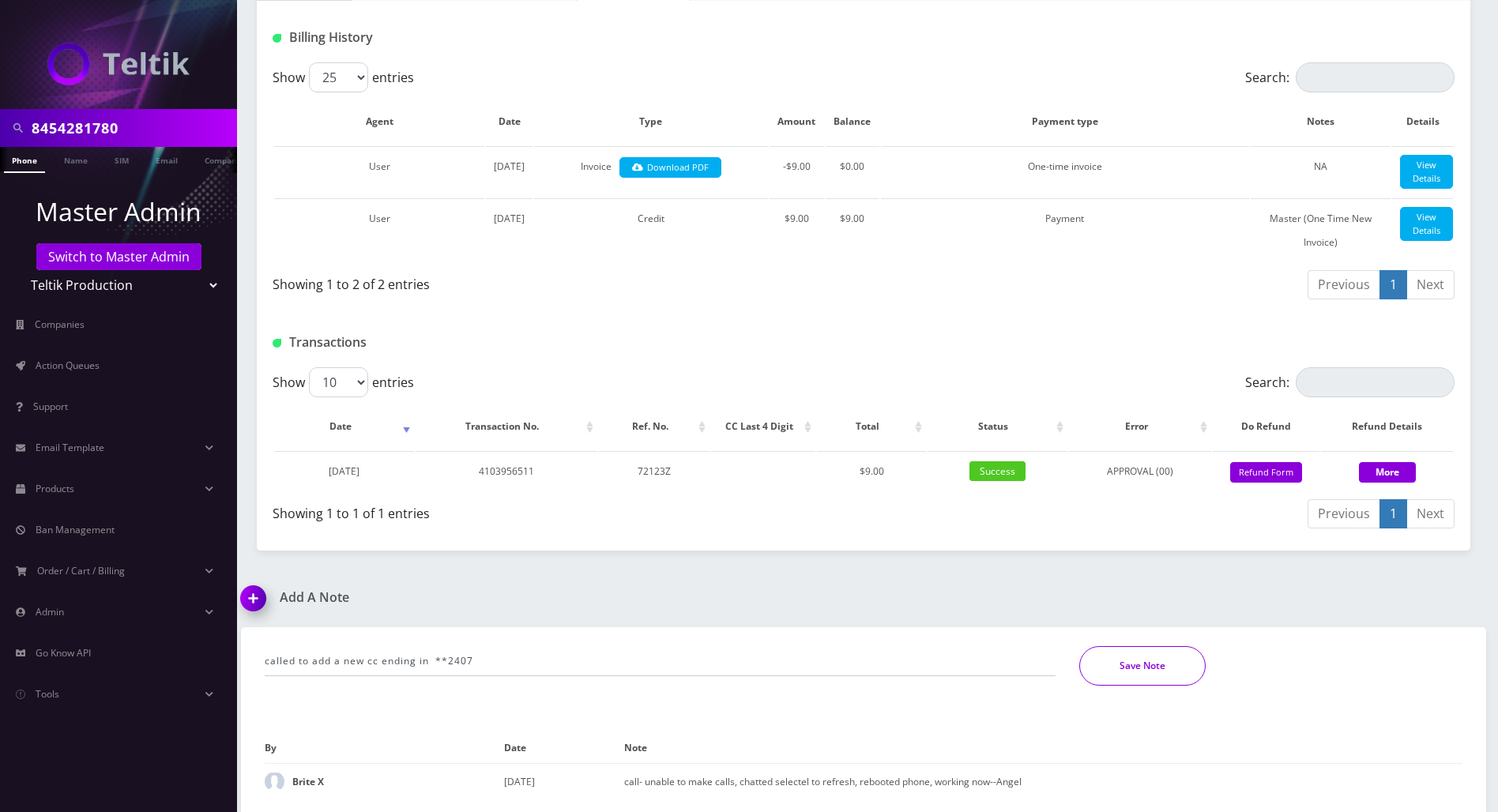
click at [1147, 666] on button "Save Note" at bounding box center [1142, 665] width 127 height 39
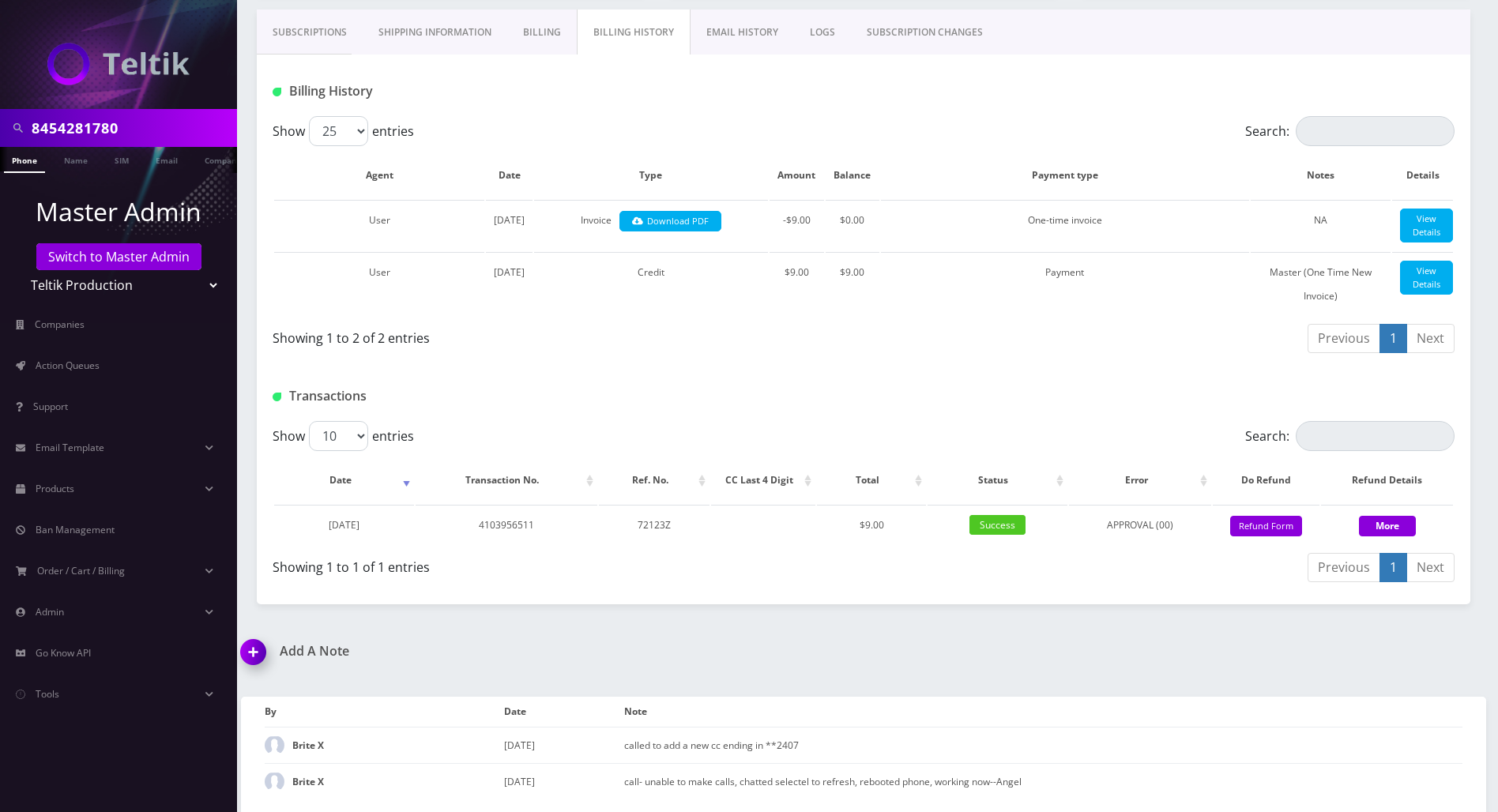
scroll to position [297, 0]
click at [1475, 430] on div "Subscriptions Shipping Information Billing Billing History EMAIL HISTORY LOGS S…" at bounding box center [864, 307] width 1237 height 595
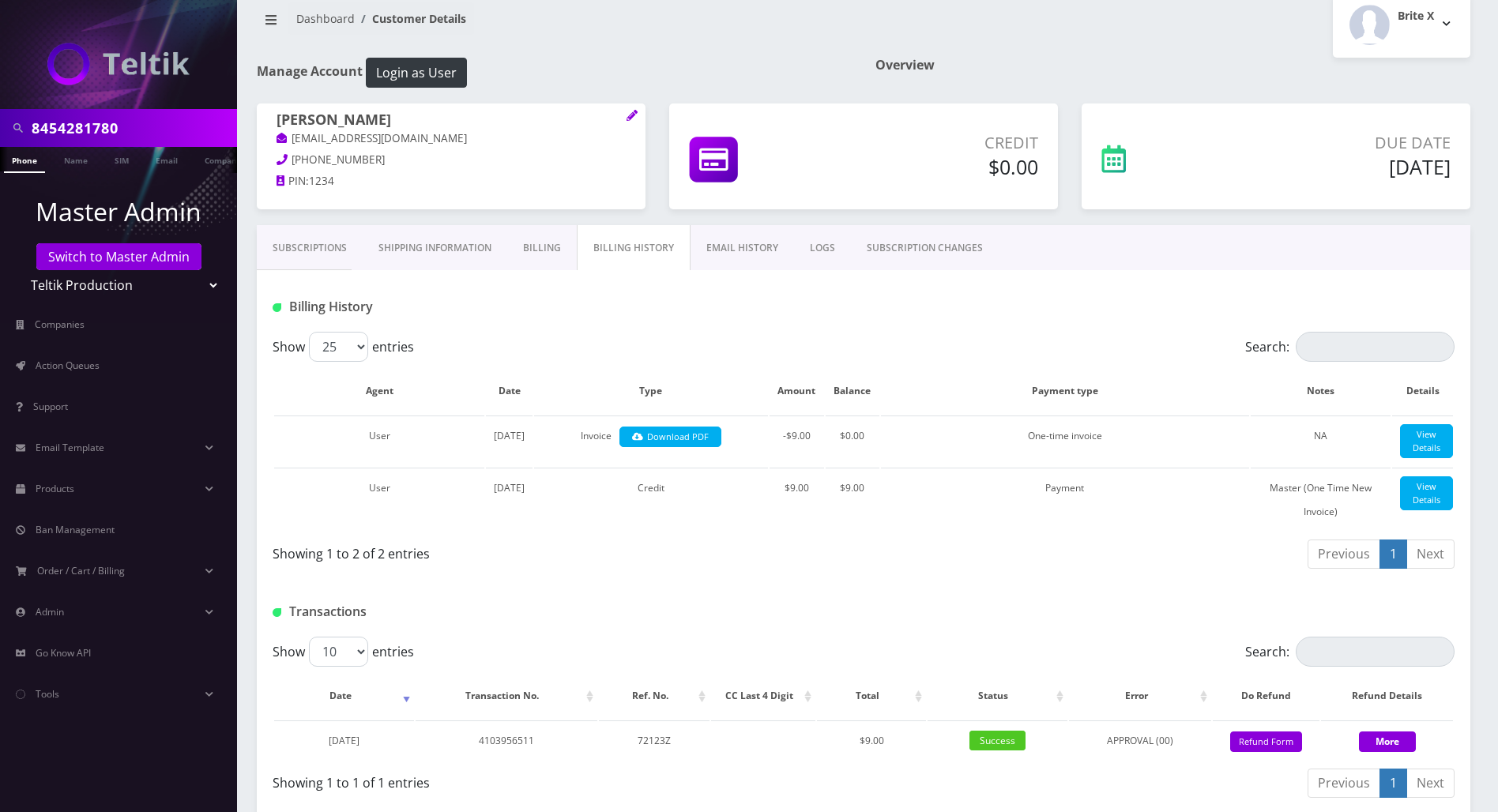
scroll to position [0, 0]
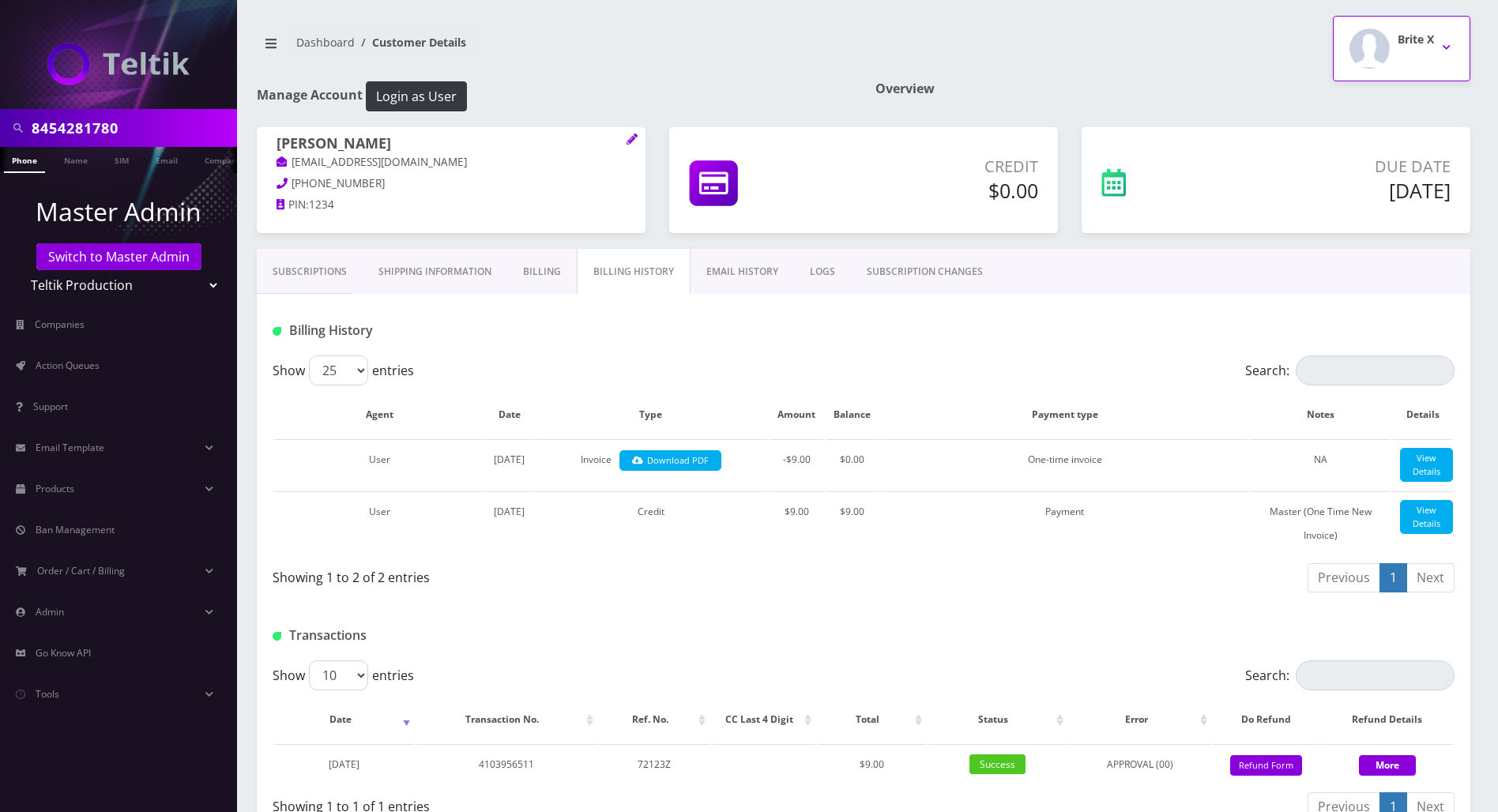
click at [1442, 44] on button "Brite X" at bounding box center [1402, 48] width 138 height 65
click at [1358, 99] on link "Logout" at bounding box center [1402, 99] width 138 height 22
